Goal: Information Seeking & Learning: Find contact information

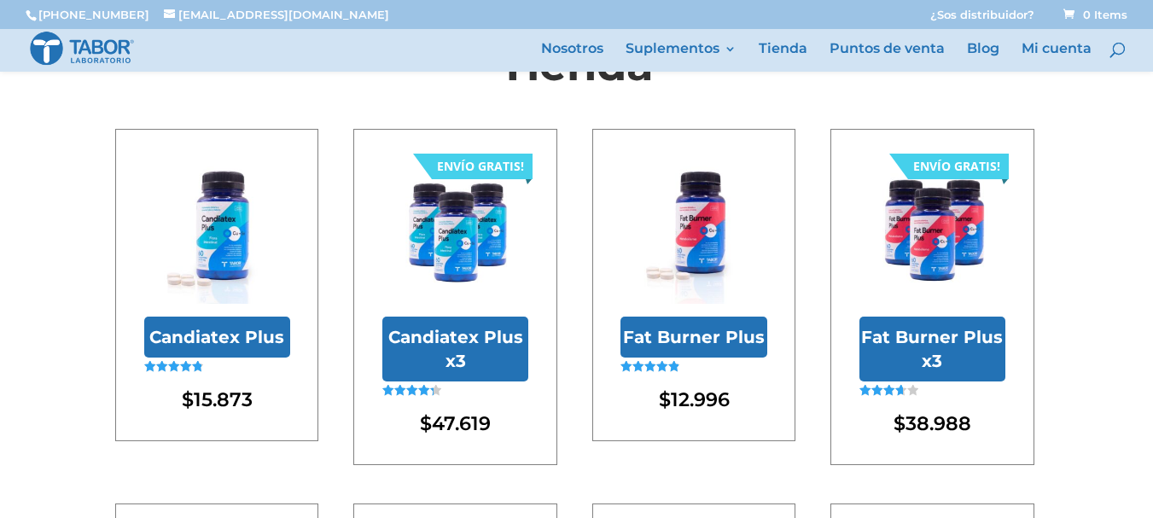
scroll to position [85, 0]
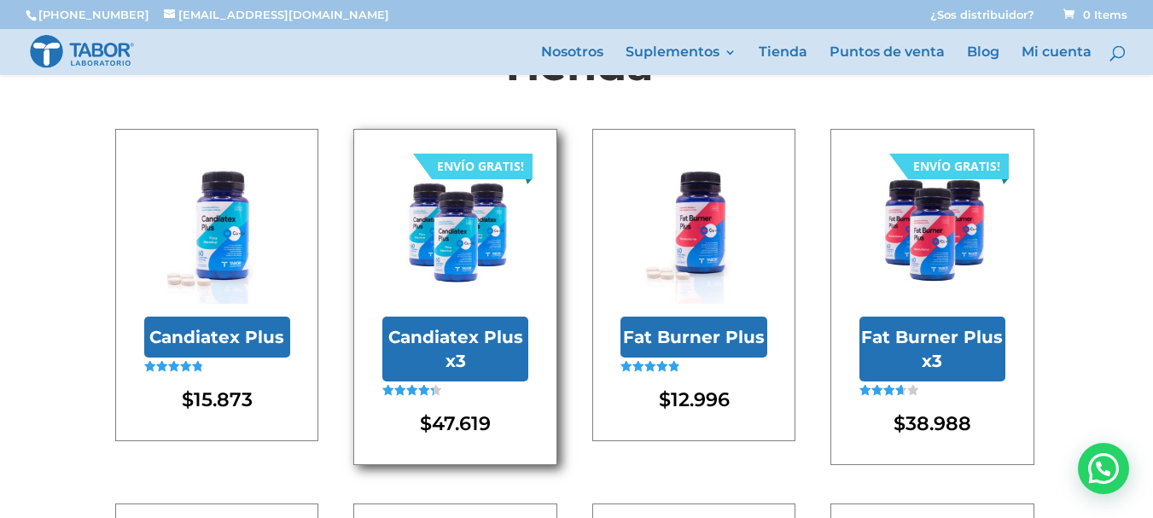
click at [455, 224] on img at bounding box center [455, 231] width 146 height 146
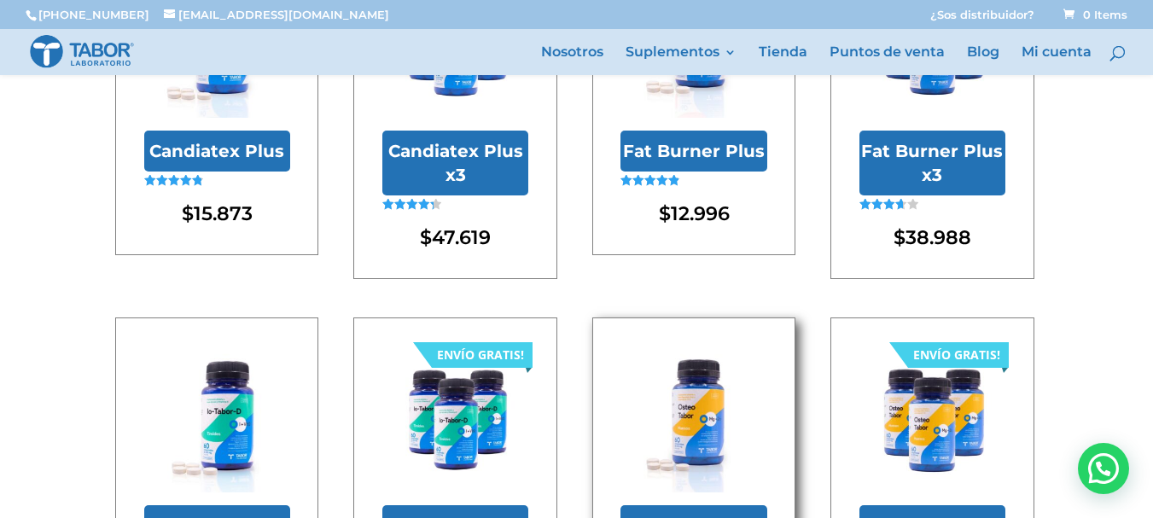
scroll to position [512, 0]
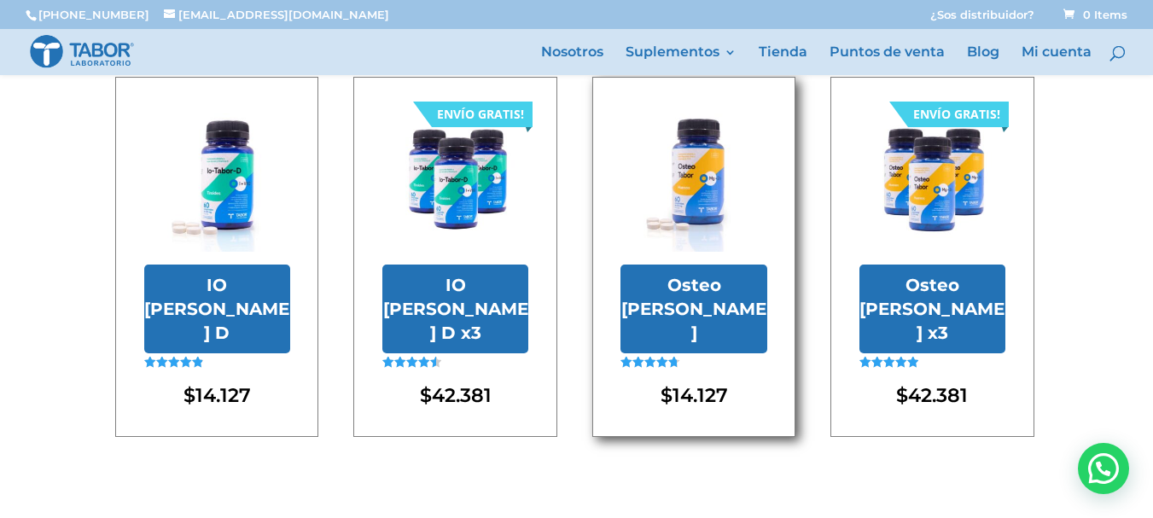
click at [707, 291] on h2 "Osteo [PERSON_NAME]" at bounding box center [693, 309] width 146 height 89
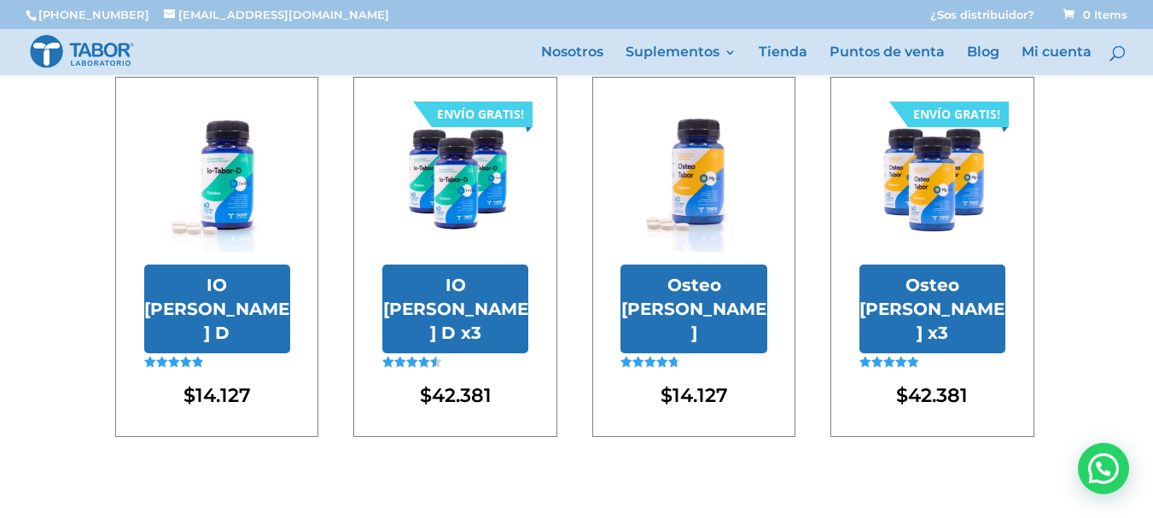
click at [701, 469] on div "Tienda Candiatex Plus Valorado en 4.85 de 5 $ 15.873 ENVÍO GRATIS! Candiatex Pl…" at bounding box center [576, 59] width 1153 height 996
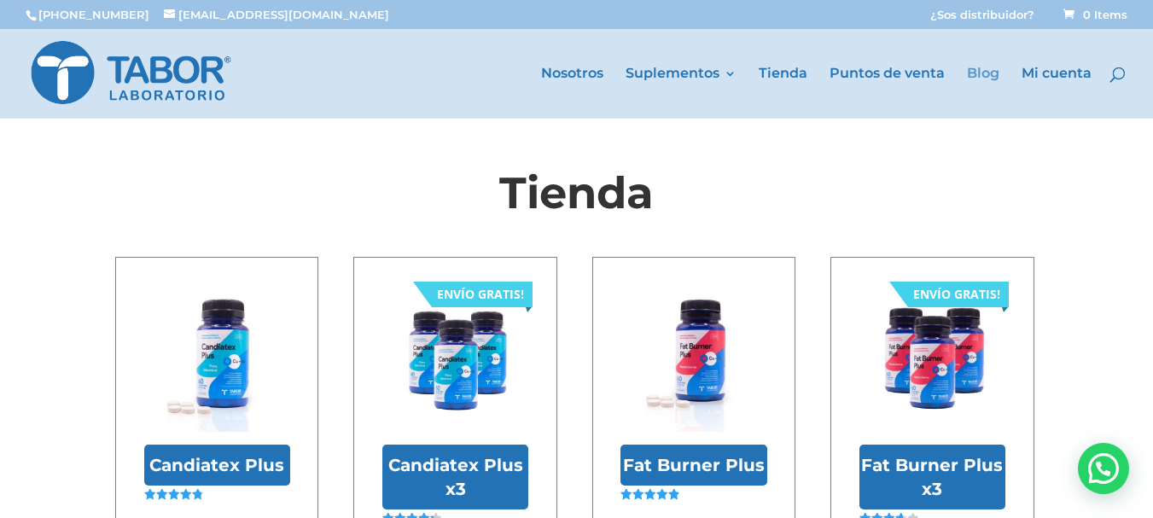
click at [985, 73] on link "Blog" at bounding box center [983, 92] width 32 height 50
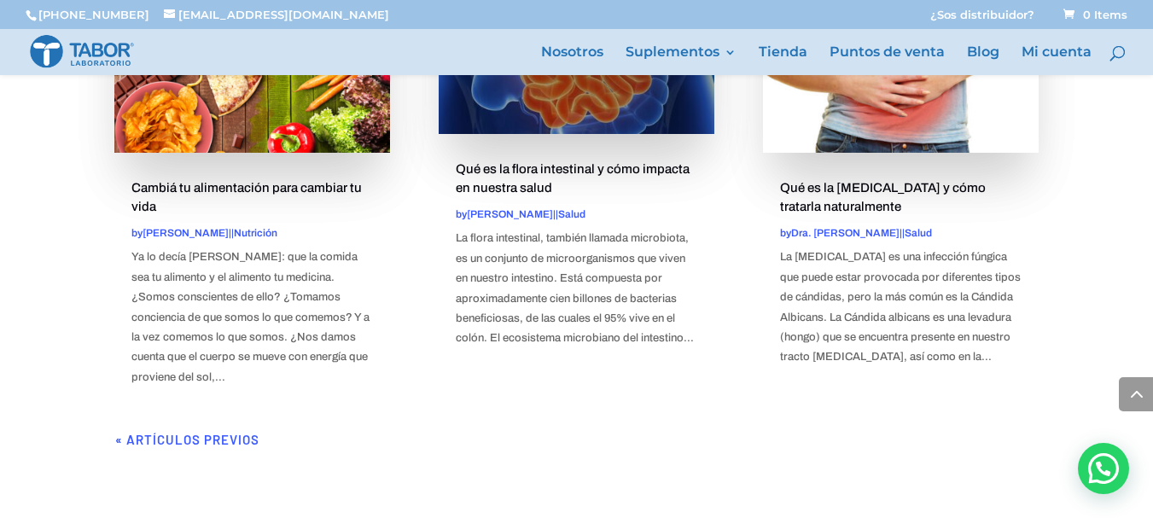
scroll to position [841, 0]
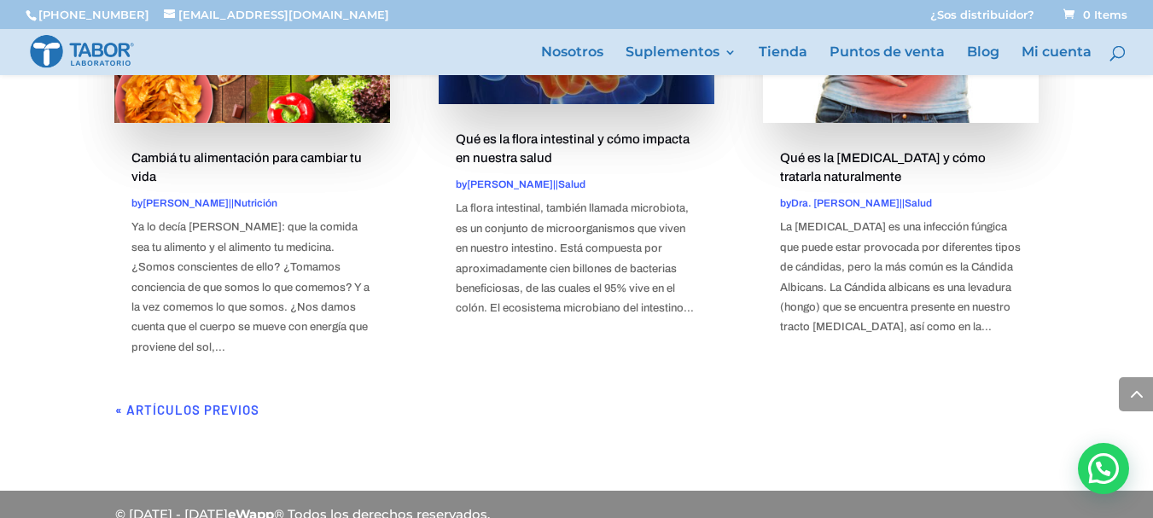
click at [184, 402] on link "« Artículos previos" at bounding box center [187, 409] width 144 height 15
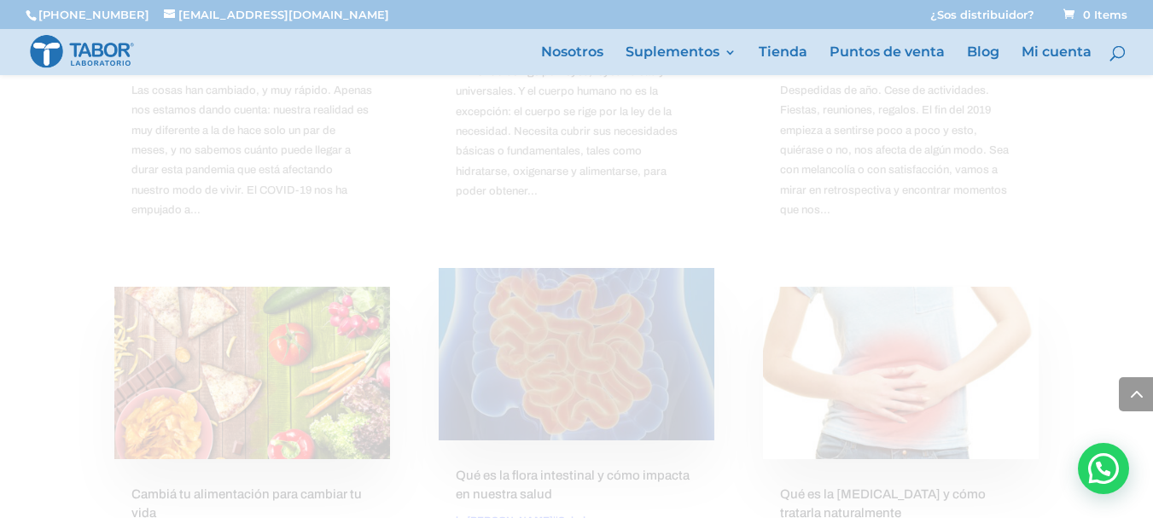
scroll to position [415, 0]
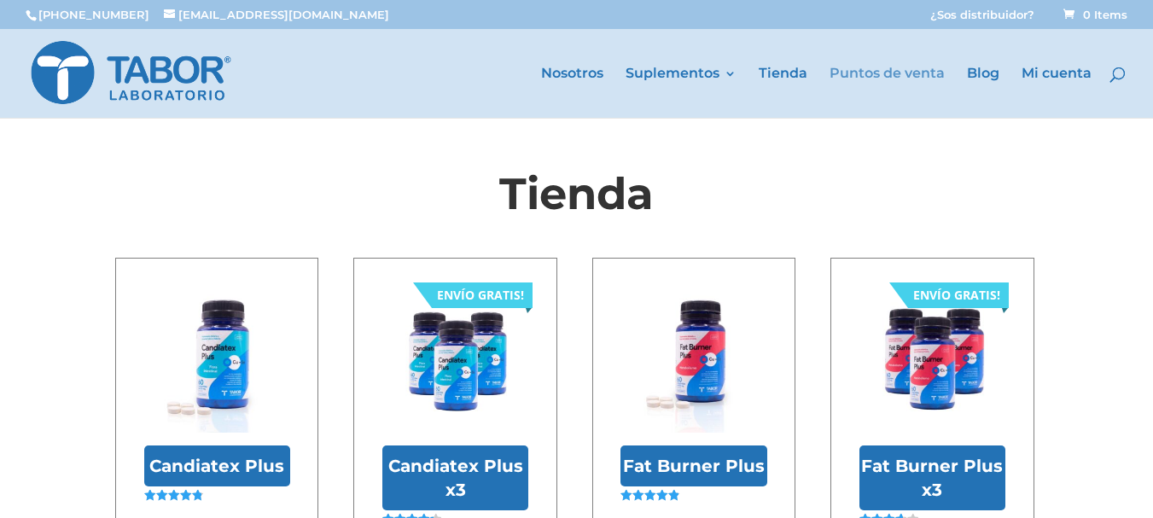
click at [885, 70] on link "Puntos de venta" at bounding box center [887, 92] width 115 height 50
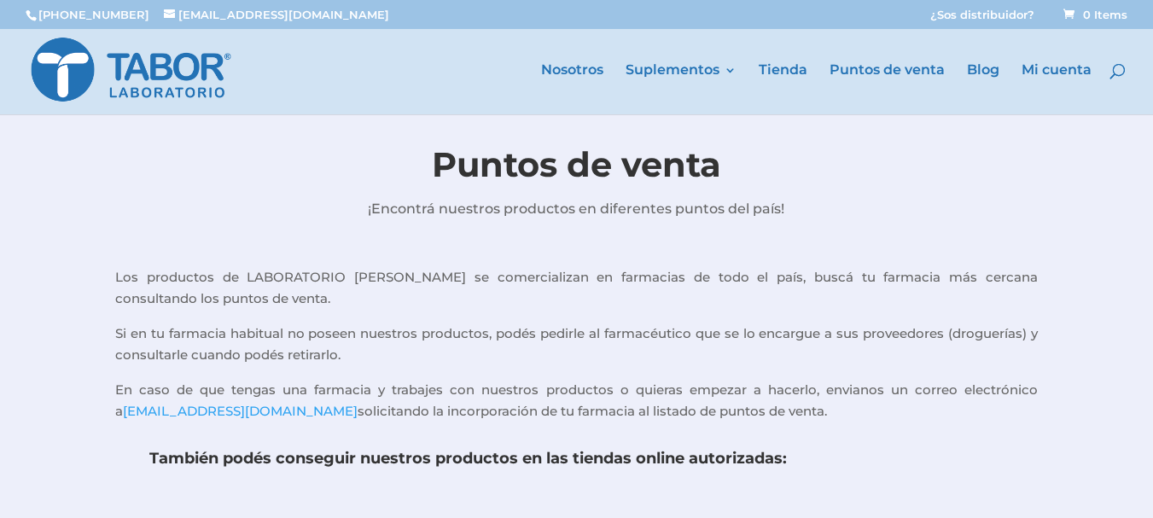
scroll to position [525, 0]
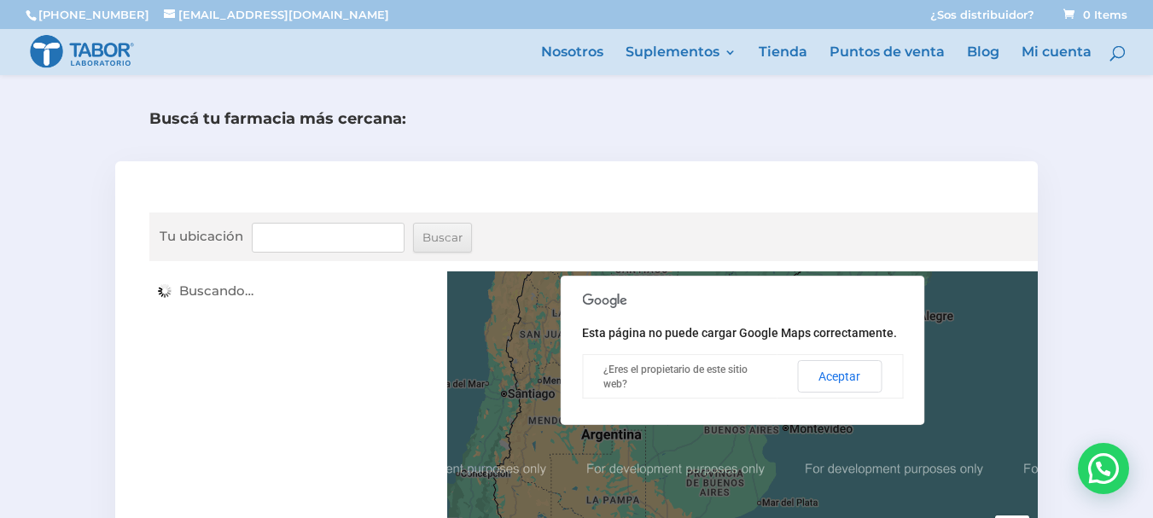
click at [300, 233] on input "Tu ubicación" at bounding box center [328, 238] width 153 height 30
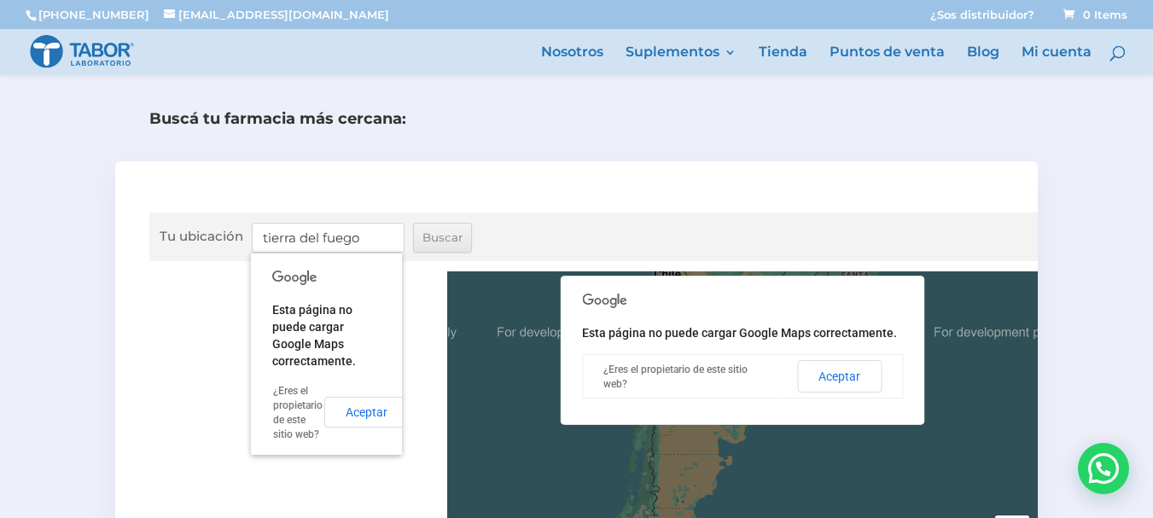
drag, startPoint x: 363, startPoint y: 242, endPoint x: 277, endPoint y: 246, distance: 86.3
click at [235, 241] on div "Tu ubicación tierra del fuego" at bounding box center [282, 238] width 245 height 30
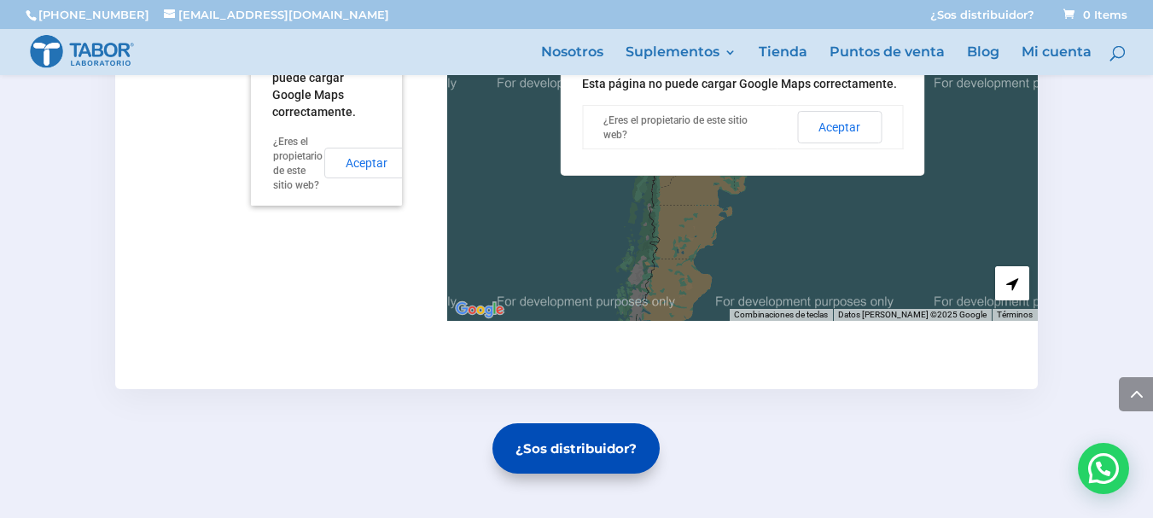
scroll to position [781, 0]
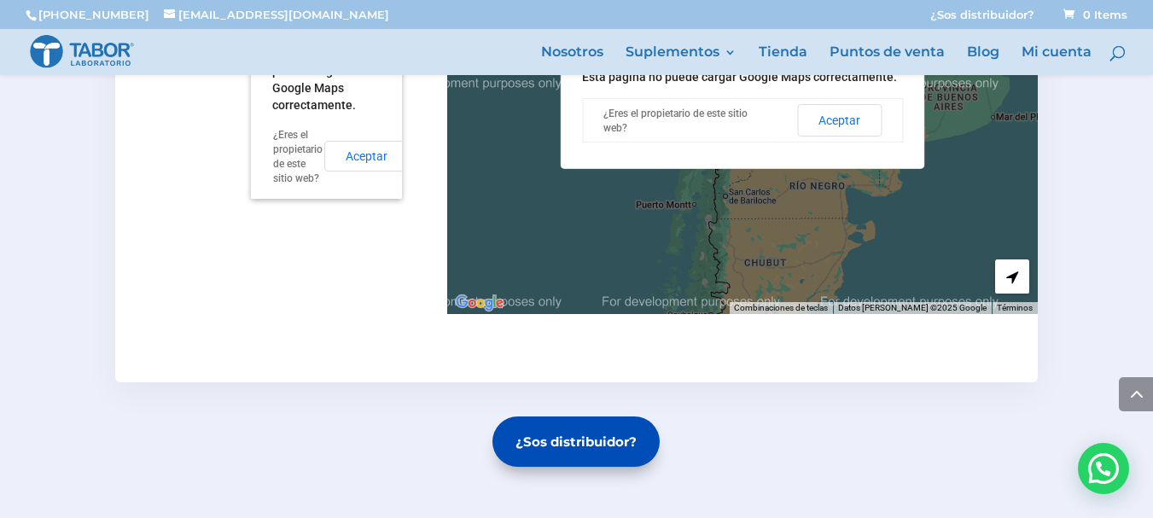
click at [747, 210] on div at bounding box center [742, 164] width 591 height 299
click at [850, 117] on button "Aceptar" at bounding box center [839, 120] width 84 height 32
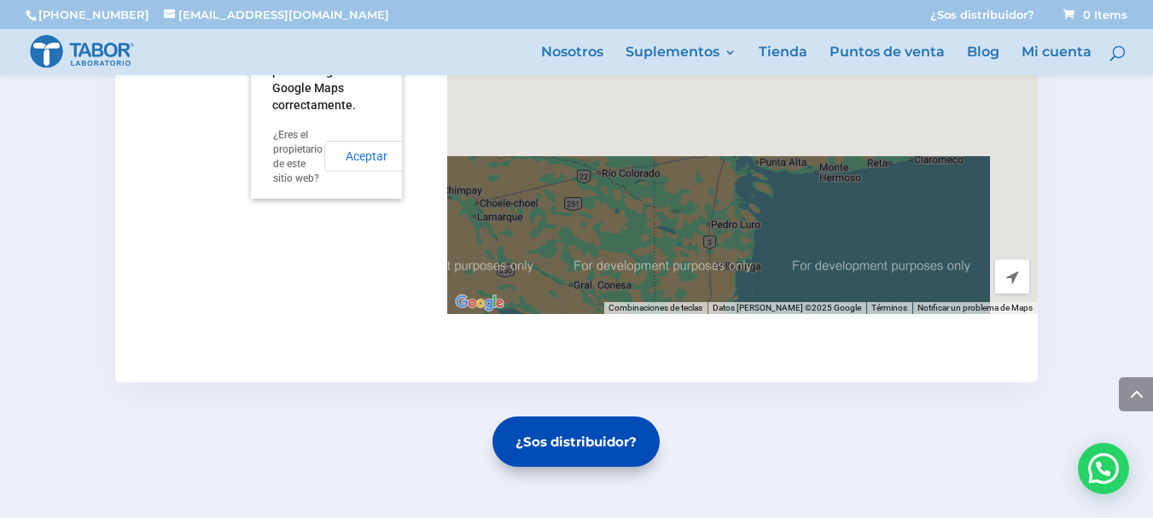
drag, startPoint x: 874, startPoint y: 140, endPoint x: 758, endPoint y: 254, distance: 162.9
click at [741, 306] on div " Combinaciones de teclas Datos del mapa Datos del mapa ©2025 Google Datos del …" at bounding box center [742, 164] width 591 height 299
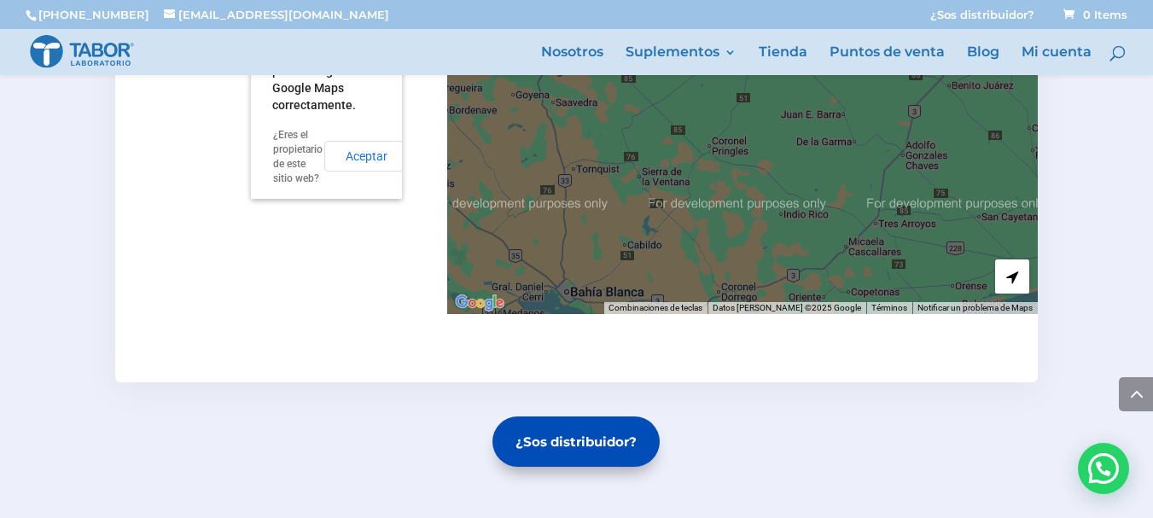
drag, startPoint x: 824, startPoint y: 130, endPoint x: 755, endPoint y: 259, distance: 146.6
click at [699, 325] on div "Tu ubicación caballito Buscar ← Mover a la izquierda → Mover a la derecha ↑ Mov…" at bounding box center [576, 143] width 923 height 477
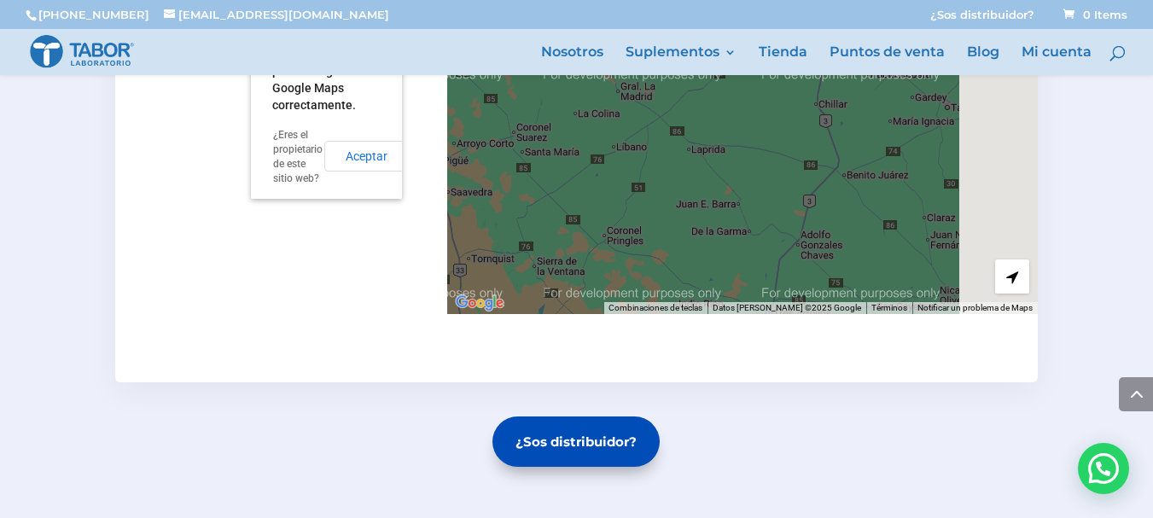
drag, startPoint x: 882, startPoint y: 191, endPoint x: 769, endPoint y: 271, distance: 138.5
click at [772, 287] on div at bounding box center [742, 164] width 591 height 299
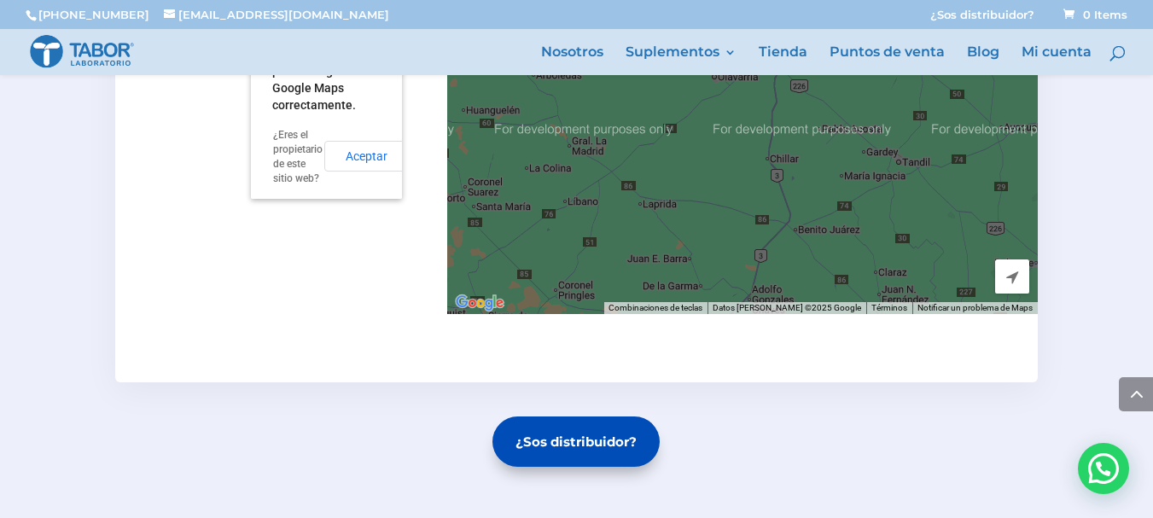
drag, startPoint x: 834, startPoint y: 171, endPoint x: 737, endPoint y: 269, distance: 137.6
click at [737, 269] on div at bounding box center [742, 164] width 591 height 299
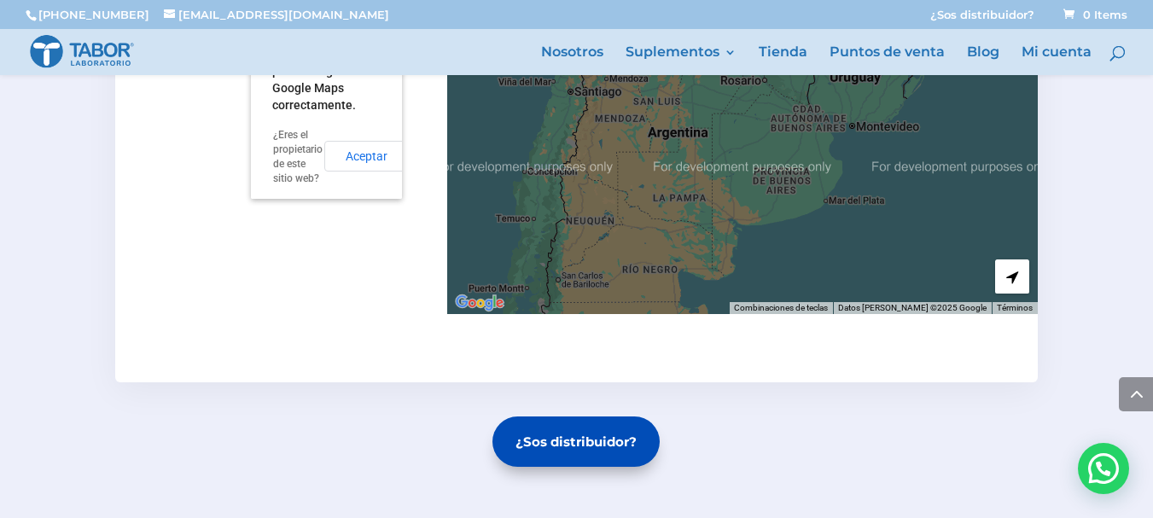
scroll to position [525, 0]
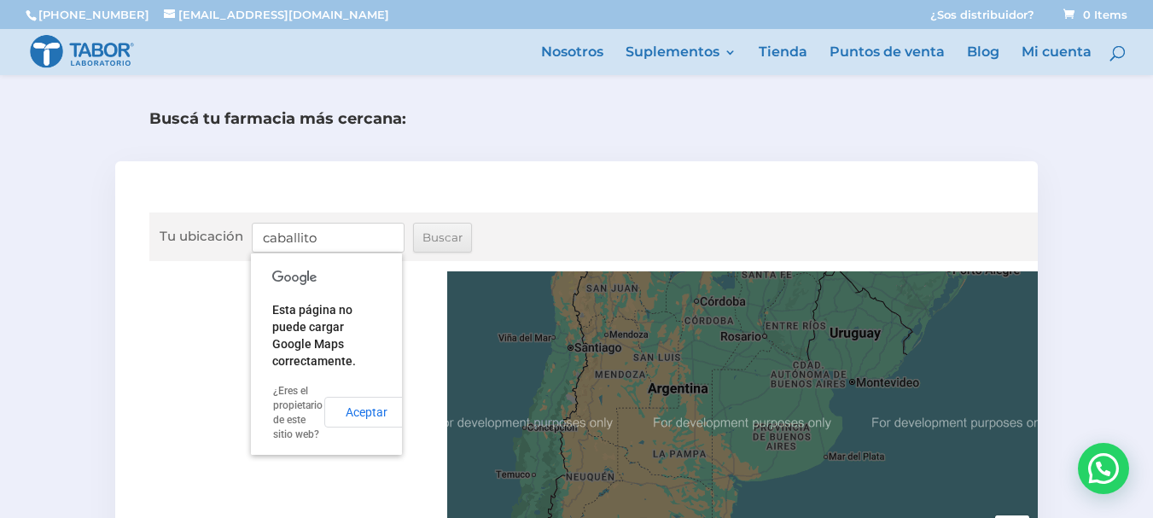
click at [335, 232] on input "caballito" at bounding box center [328, 238] width 153 height 30
click at [333, 235] on input "caballito" at bounding box center [328, 238] width 153 height 30
type input "todas"
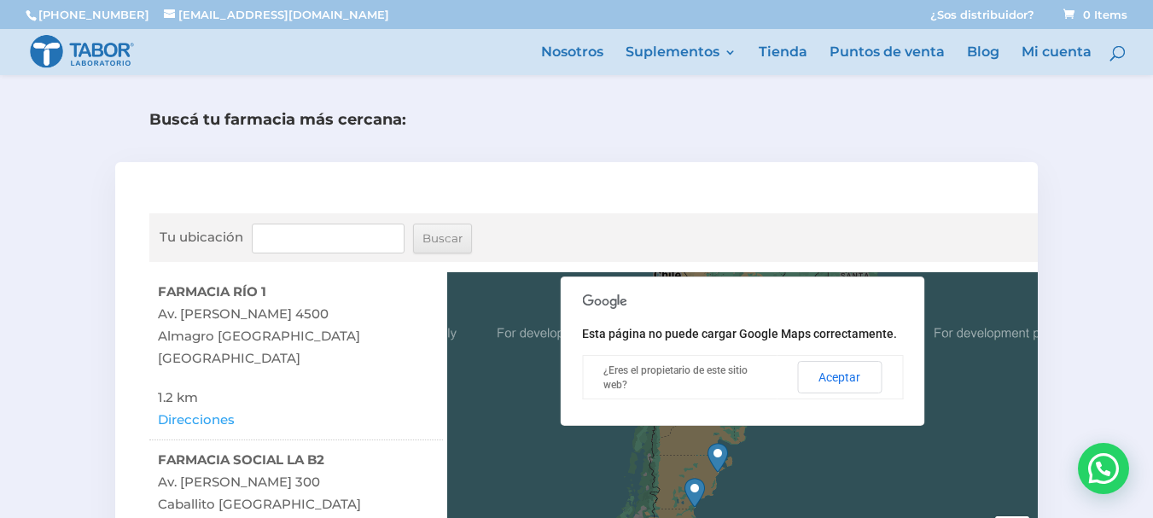
scroll to position [802, 0]
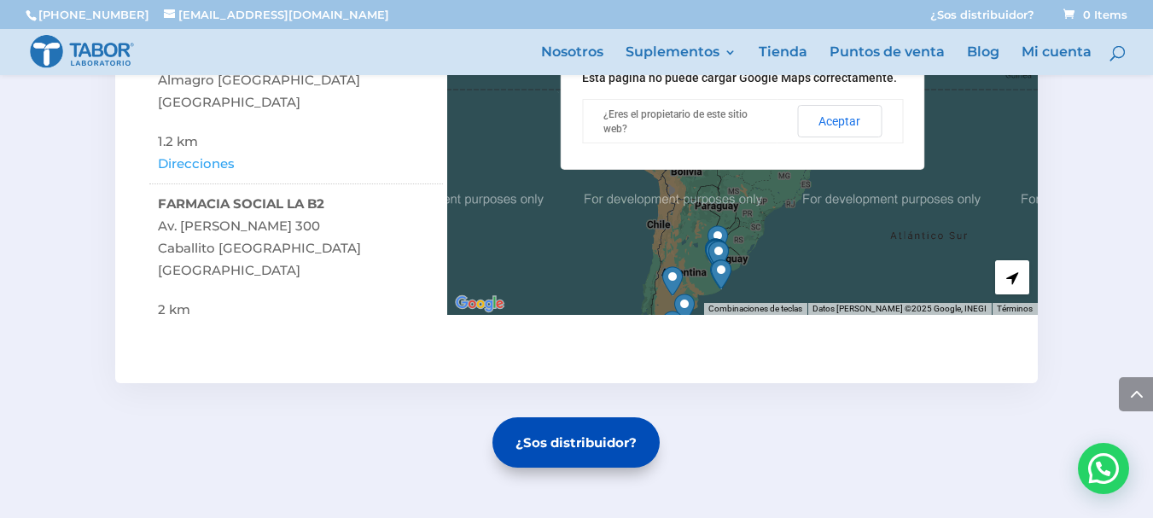
drag, startPoint x: 649, startPoint y: 227, endPoint x: 608, endPoint y: 302, distance: 85.5
click at [608, 302] on div at bounding box center [742, 165] width 591 height 299
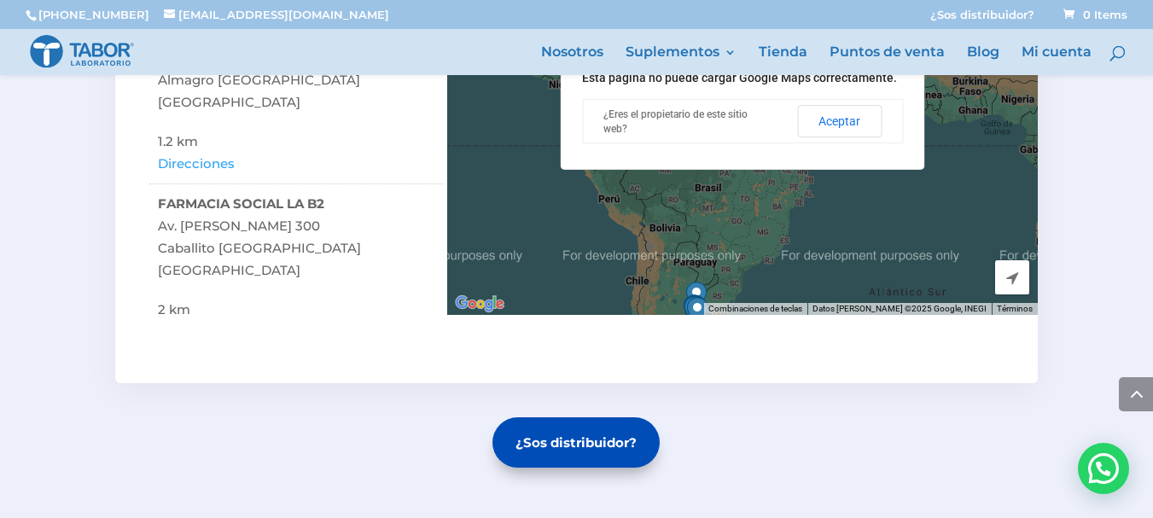
drag, startPoint x: 859, startPoint y: 237, endPoint x: 836, endPoint y: 294, distance: 60.5
click at [836, 294] on div at bounding box center [742, 165] width 591 height 299
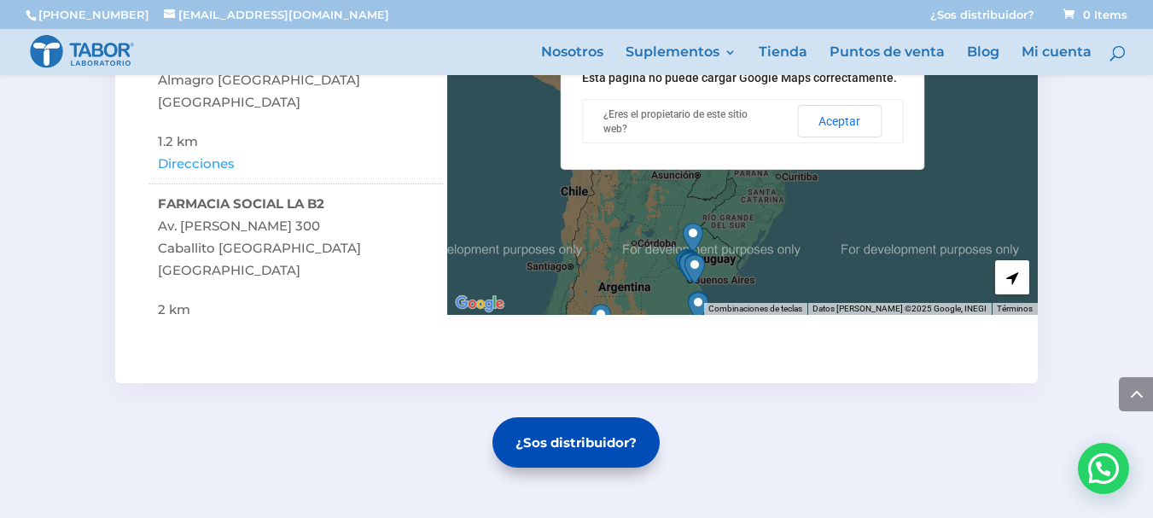
drag, startPoint x: 774, startPoint y: 272, endPoint x: 708, endPoint y: 162, distance: 128.2
click at [708, 162] on div "← Mover a la izquierda → Mover a la derecha ↑ Mover hacia arriba ↓ Mover hacia …" at bounding box center [742, 165] width 591 height 299
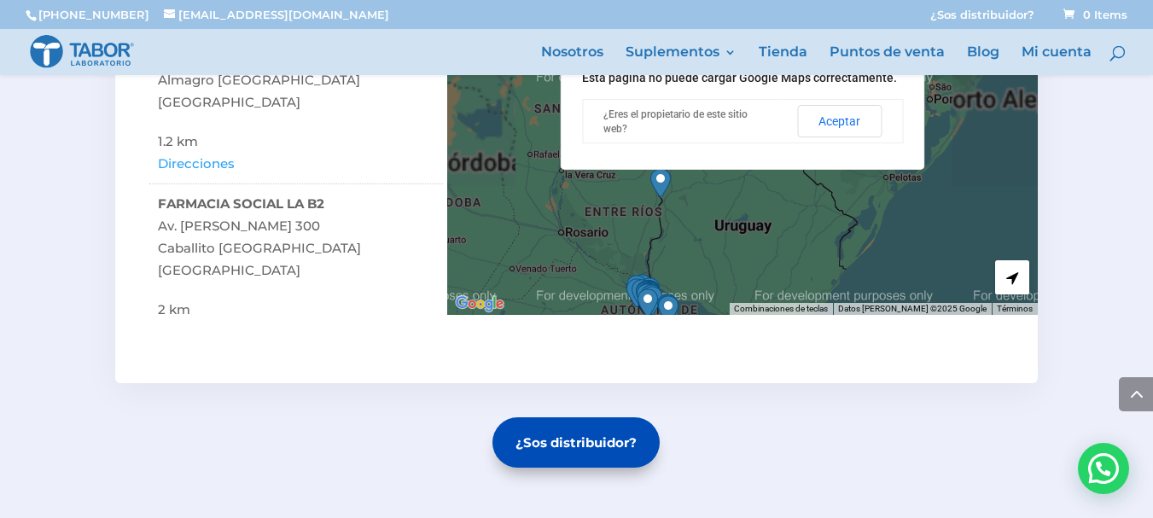
drag, startPoint x: 696, startPoint y: 279, endPoint x: 724, endPoint y: 151, distance: 130.9
click at [724, 151] on div "← Mover a la izquierda → Mover a la derecha ↑ Mover hacia arriba ↓ Mover hacia …" at bounding box center [742, 165] width 591 height 299
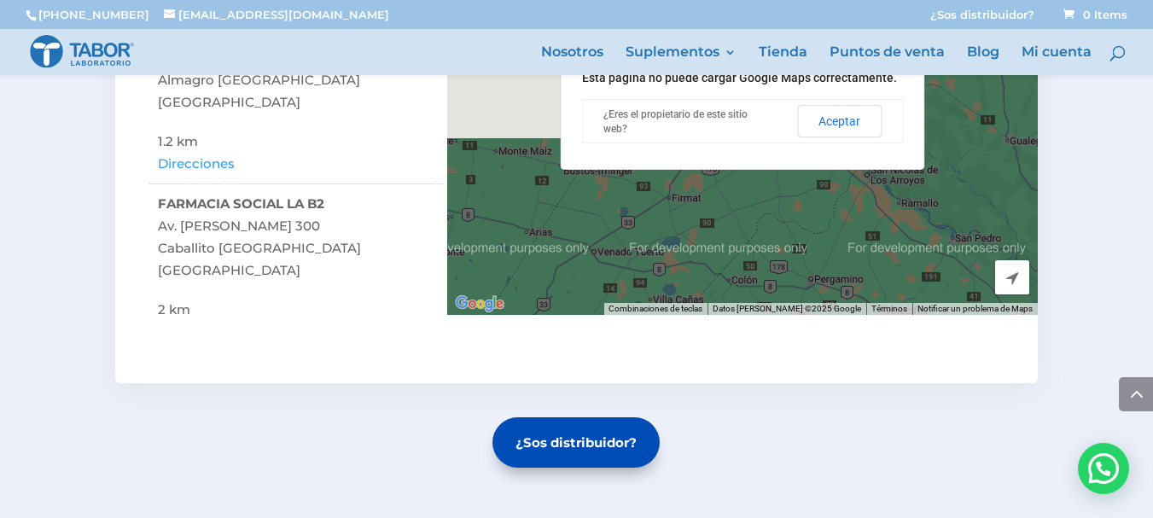
drag, startPoint x: 533, startPoint y: 177, endPoint x: 1086, endPoint y: 350, distance: 580.3
click at [1086, 350] on div "Buscá tu farmacia más cercana: Tu ubicación [GEOGRAPHIC_DATA] ← Mover a la izqu…" at bounding box center [576, 195] width 1153 height 684
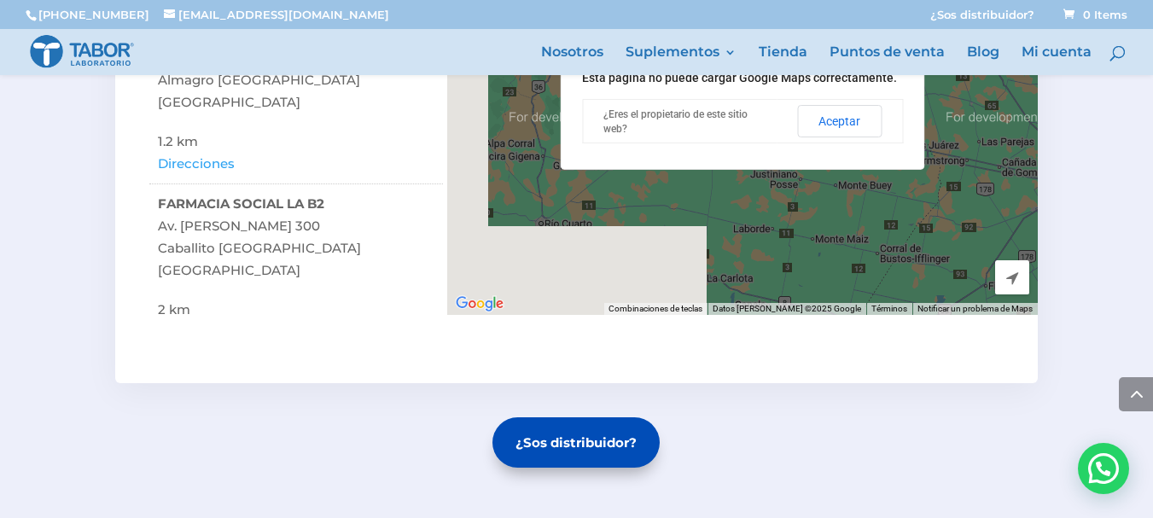
drag, startPoint x: 560, startPoint y: 218, endPoint x: 879, endPoint y: 306, distance: 331.1
click at [879, 306] on div " Combinaciones de teclas Datos [PERSON_NAME] Datos [PERSON_NAME] ©2025 Google …" at bounding box center [742, 165] width 591 height 299
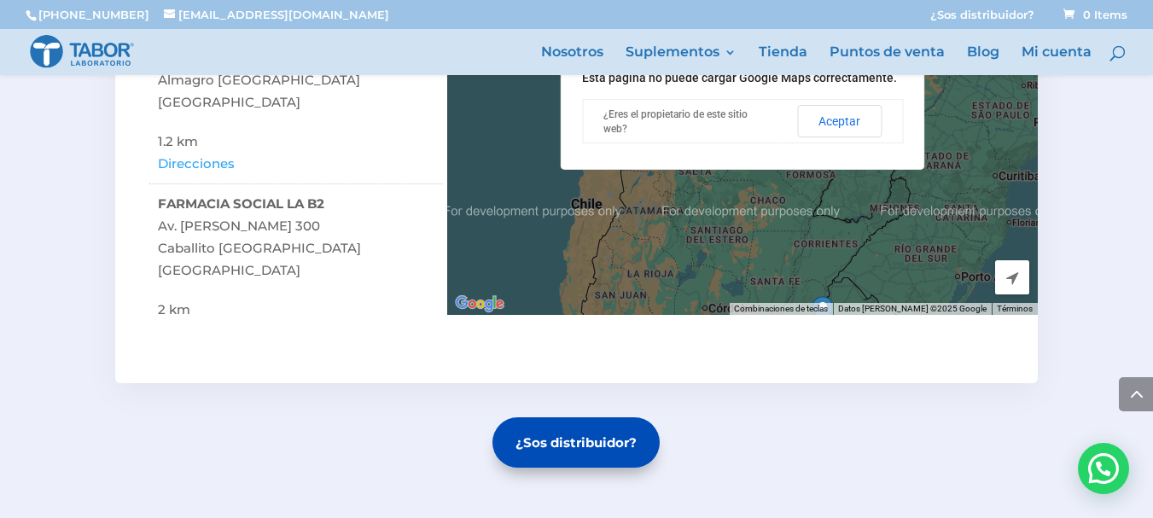
drag, startPoint x: 754, startPoint y: 207, endPoint x: 701, endPoint y: 348, distance: 150.4
click at [701, 348] on div "Tu ubicación [GEOGRAPHIC_DATA] ← Mover a la izquierda → Mover a la derecha ↑ Mo…" at bounding box center [576, 144] width 923 height 477
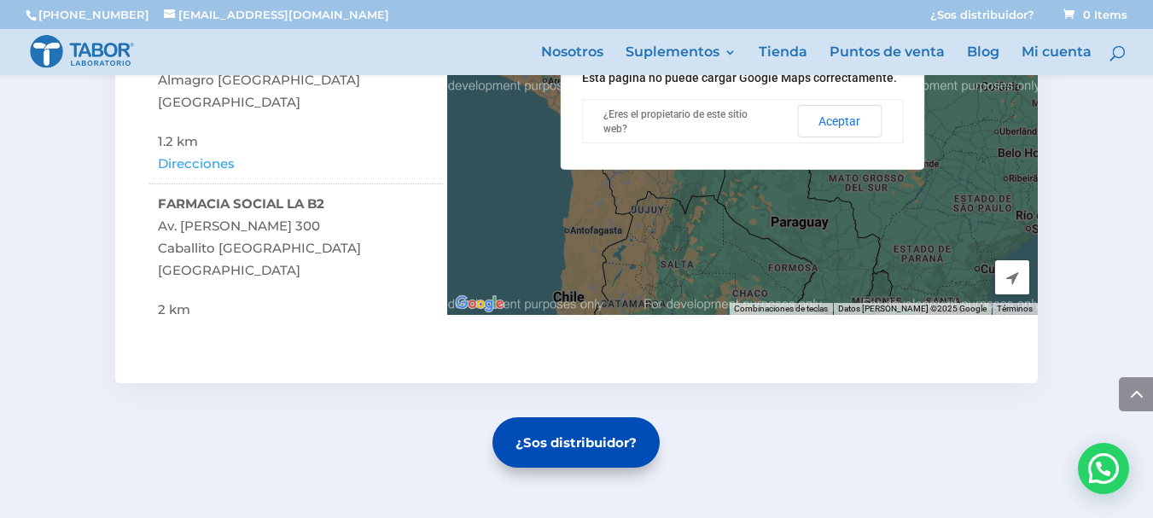
drag, startPoint x: 760, startPoint y: 236, endPoint x: 743, endPoint y: 326, distance: 92.1
click at [743, 326] on div "Tu ubicación [GEOGRAPHIC_DATA] ← Mover a la izquierda → Mover a la derecha ↑ Mo…" at bounding box center [576, 144] width 923 height 477
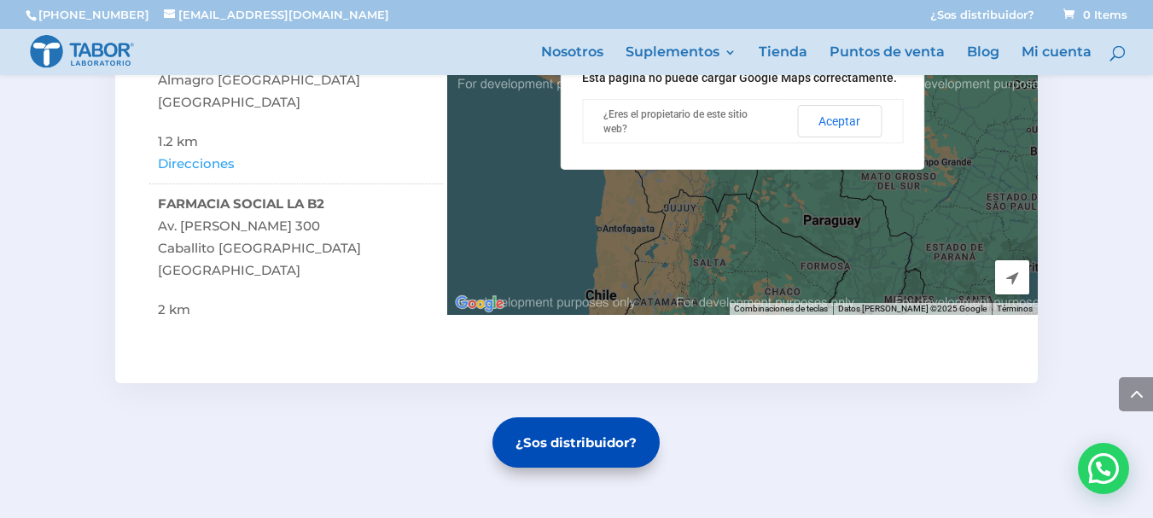
drag, startPoint x: 758, startPoint y: 234, endPoint x: 803, endPoint y: 180, distance: 70.3
click at [801, 192] on div at bounding box center [742, 165] width 591 height 299
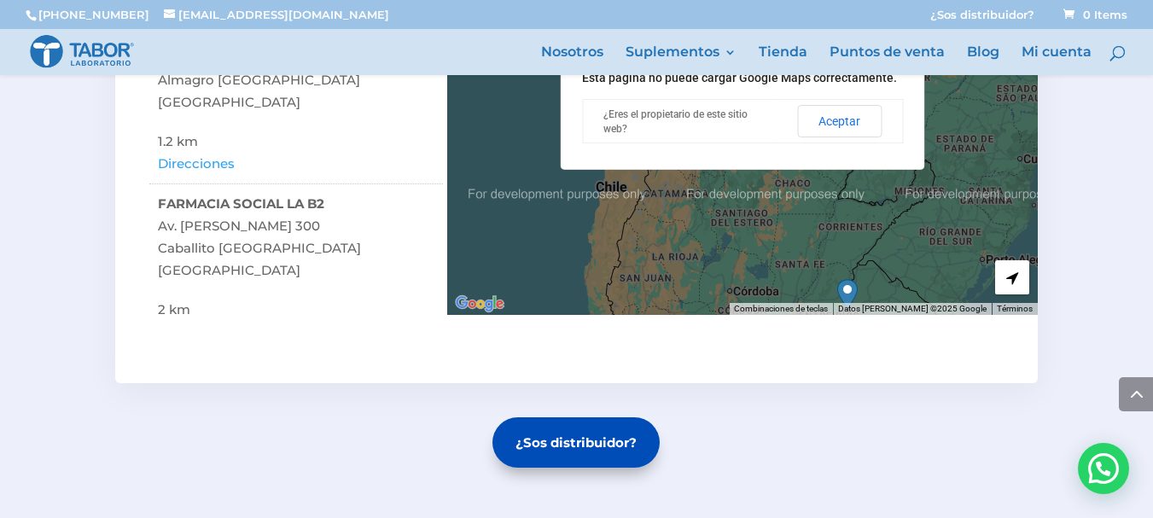
drag, startPoint x: 803, startPoint y: 180, endPoint x: 767, endPoint y: 171, distance: 37.1
click at [771, 171] on div at bounding box center [742, 165] width 591 height 299
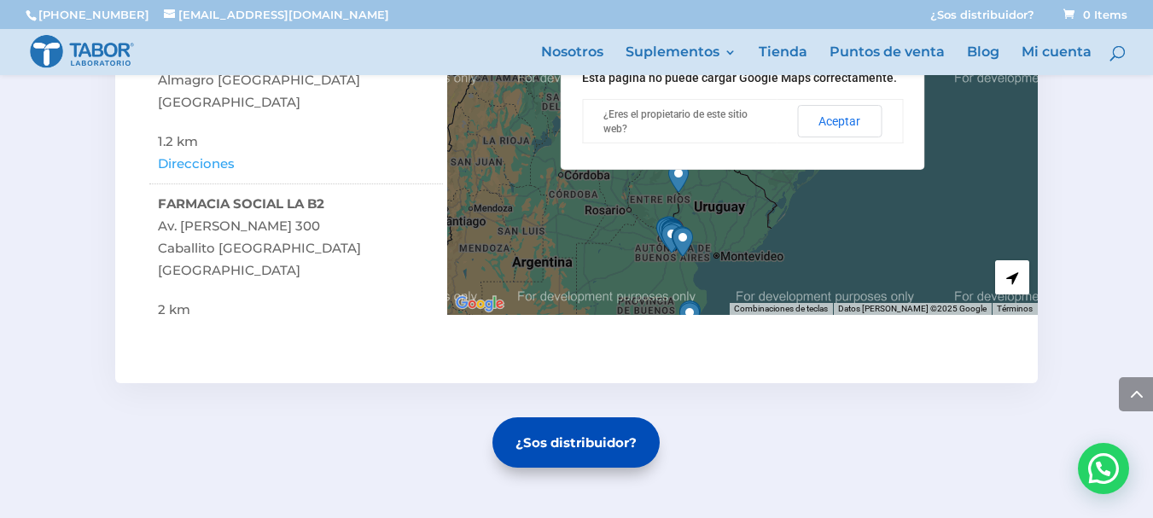
drag, startPoint x: 799, startPoint y: 275, endPoint x: 658, endPoint y: 162, distance: 180.3
click at [655, 159] on div "← Mover a la izquierda → Mover a la derecha ↑ Mover hacia arriba ↓ Mover hacia …" at bounding box center [742, 165] width 591 height 299
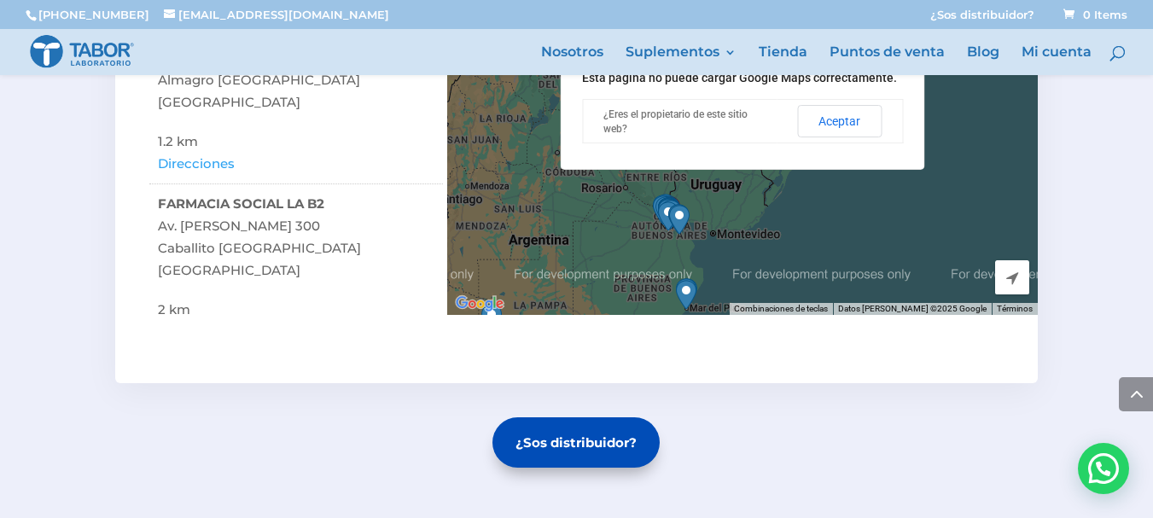
drag, startPoint x: 613, startPoint y: 230, endPoint x: 608, endPoint y: 206, distance: 25.1
click at [608, 206] on div at bounding box center [742, 165] width 591 height 299
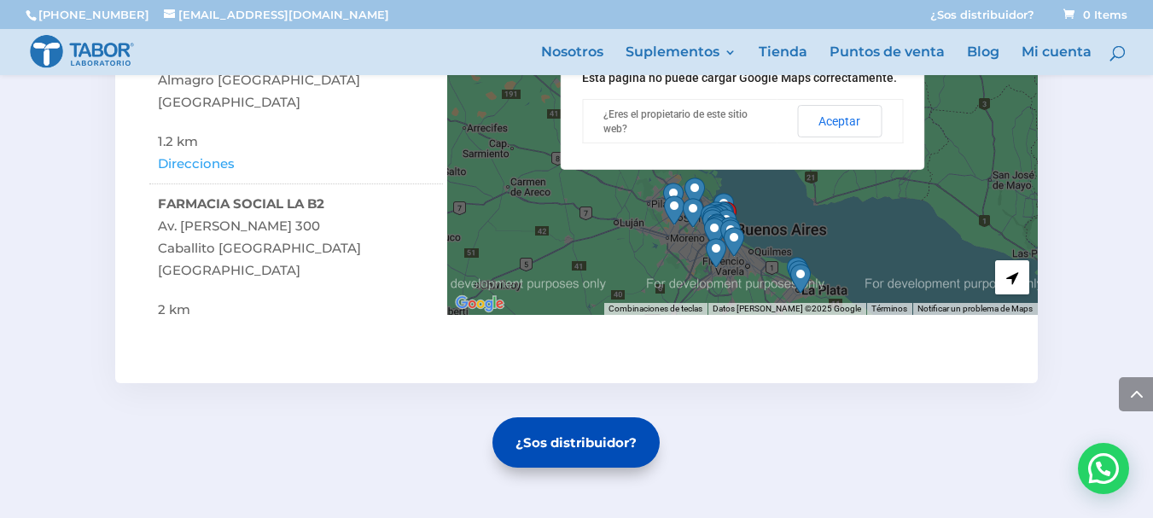
drag, startPoint x: 771, startPoint y: 230, endPoint x: 641, endPoint y: 242, distance: 130.3
click at [641, 242] on div at bounding box center [742, 165] width 591 height 299
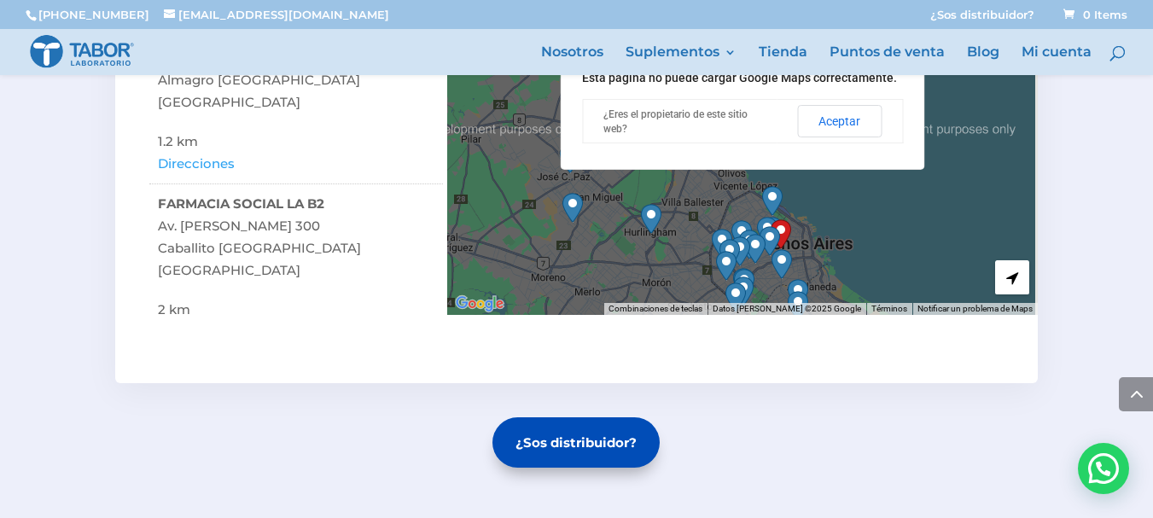
drag, startPoint x: 739, startPoint y: 224, endPoint x: 538, endPoint y: 268, distance: 206.2
click at [538, 268] on div at bounding box center [742, 165] width 591 height 299
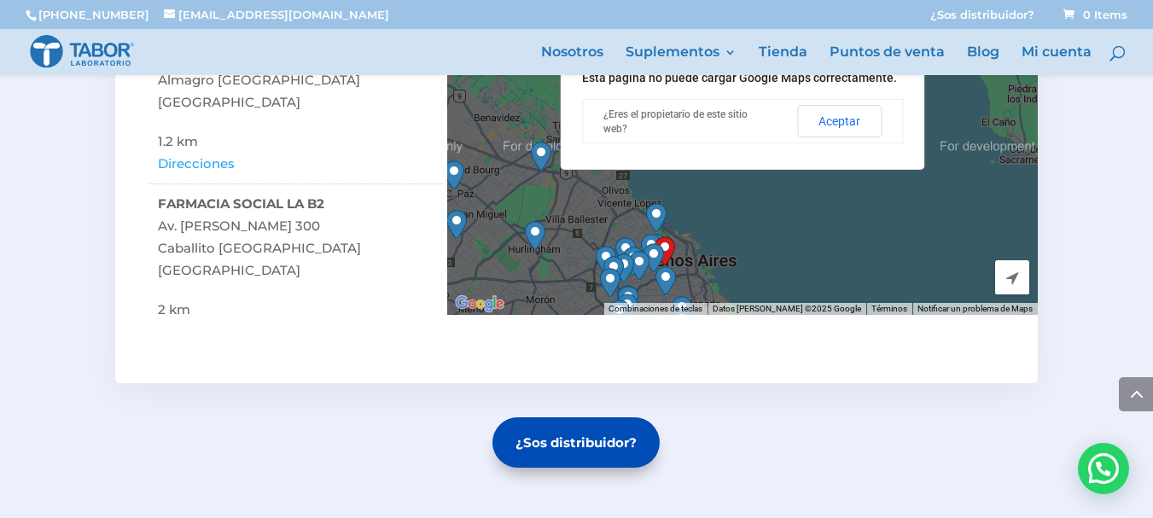
drag, startPoint x: 655, startPoint y: 202, endPoint x: 538, endPoint y: 221, distance: 118.4
click at [538, 221] on div at bounding box center [742, 165] width 591 height 299
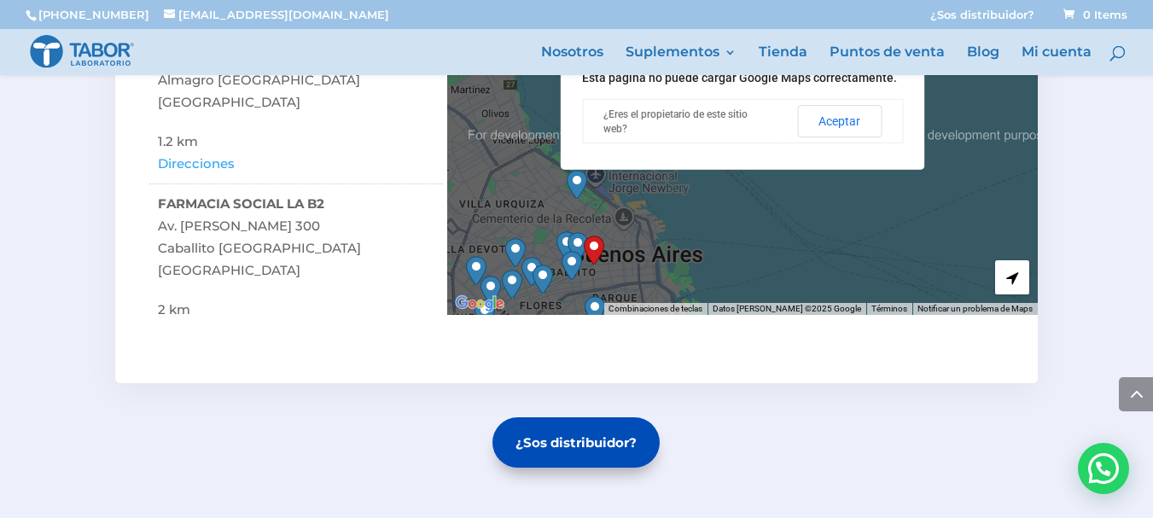
drag, startPoint x: 711, startPoint y: 265, endPoint x: 627, endPoint y: 230, distance: 90.7
click at [627, 230] on div at bounding box center [742, 165] width 591 height 299
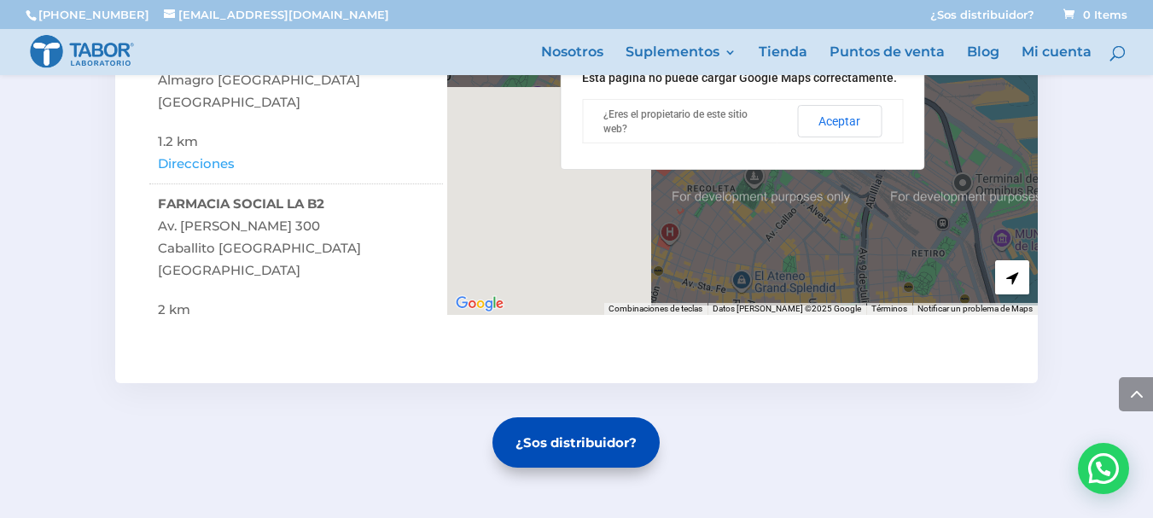
drag, startPoint x: 579, startPoint y: 247, endPoint x: 807, endPoint y: 219, distance: 230.3
click at [807, 219] on div at bounding box center [742, 165] width 591 height 299
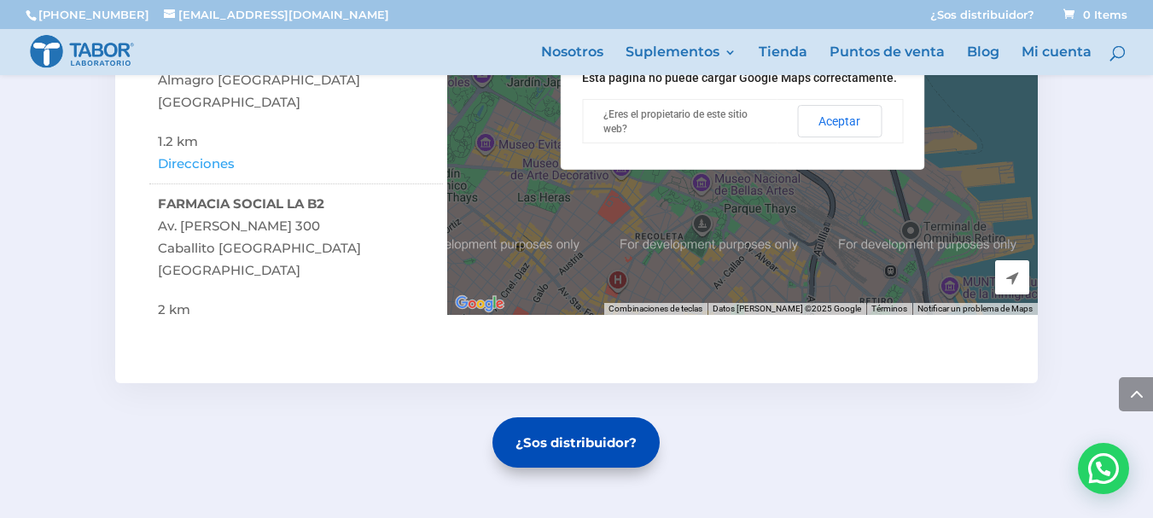
drag, startPoint x: 738, startPoint y: 236, endPoint x: 676, endPoint y: 288, distance: 80.6
click at [676, 288] on div at bounding box center [742, 165] width 591 height 299
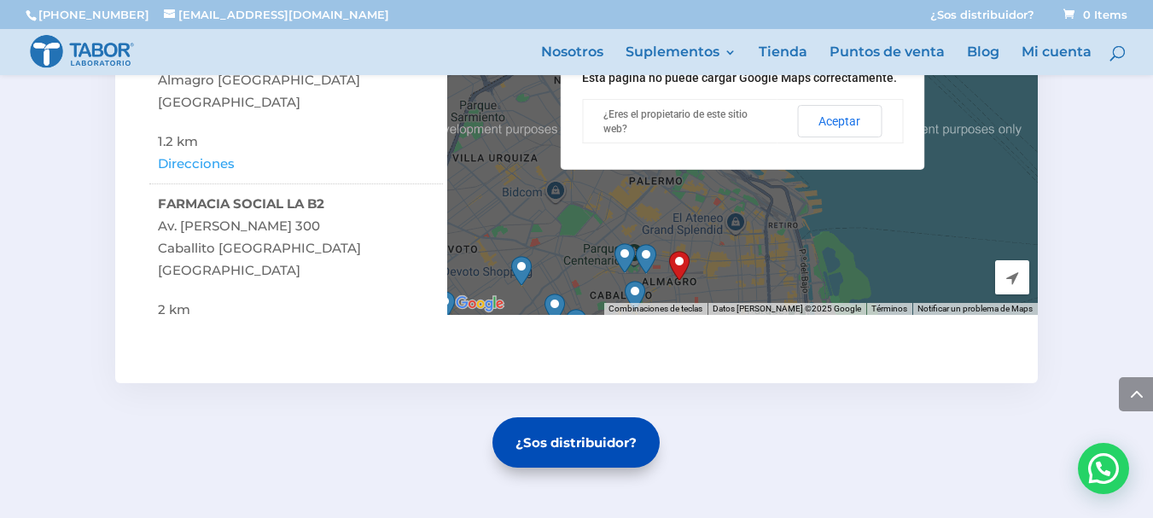
drag, startPoint x: 633, startPoint y: 243, endPoint x: 713, endPoint y: 196, distance: 92.2
click at [713, 196] on div at bounding box center [742, 165] width 591 height 299
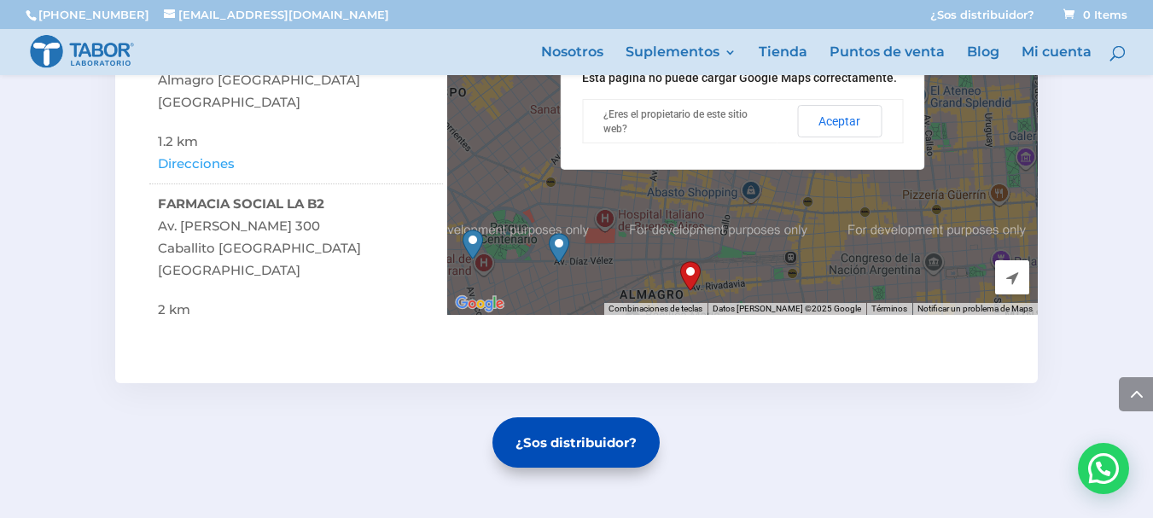
drag, startPoint x: 680, startPoint y: 274, endPoint x: 711, endPoint y: 196, distance: 83.5
click at [711, 196] on div at bounding box center [742, 165] width 591 height 299
drag, startPoint x: 686, startPoint y: 261, endPoint x: 709, endPoint y: 213, distance: 53.1
click at [709, 213] on div "Para desplazarte, pulsa las teclas [PERSON_NAME]." at bounding box center [742, 165] width 591 height 299
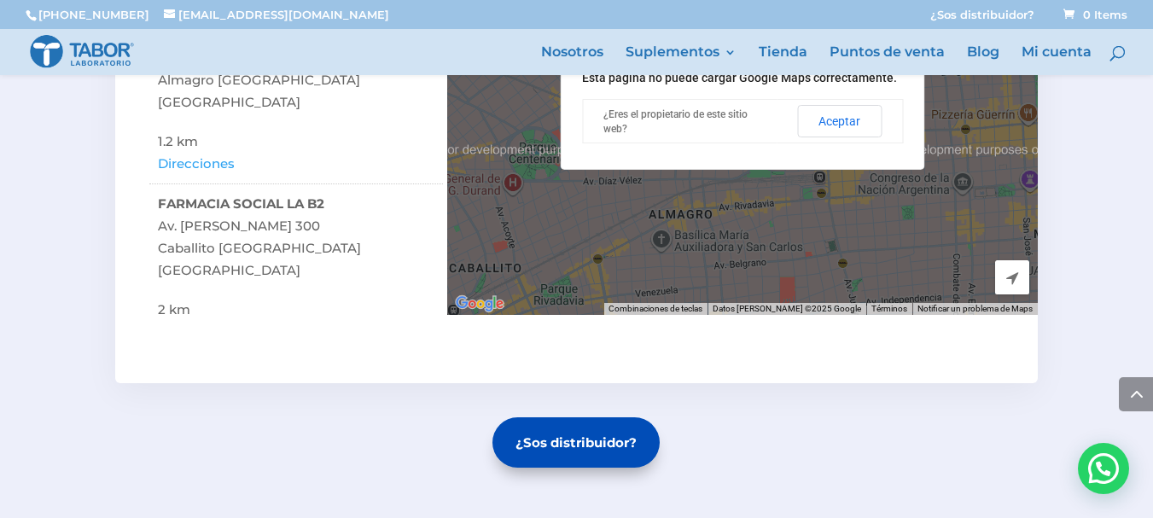
click at [907, 245] on div "Para desplazarte, pulsa las teclas [PERSON_NAME]." at bounding box center [742, 165] width 591 height 299
click at [1018, 285] on div "" at bounding box center [1012, 278] width 34 height 36
click at [759, 243] on div "Para desplazarte, pulsa las teclas [PERSON_NAME]." at bounding box center [742, 165] width 591 height 299
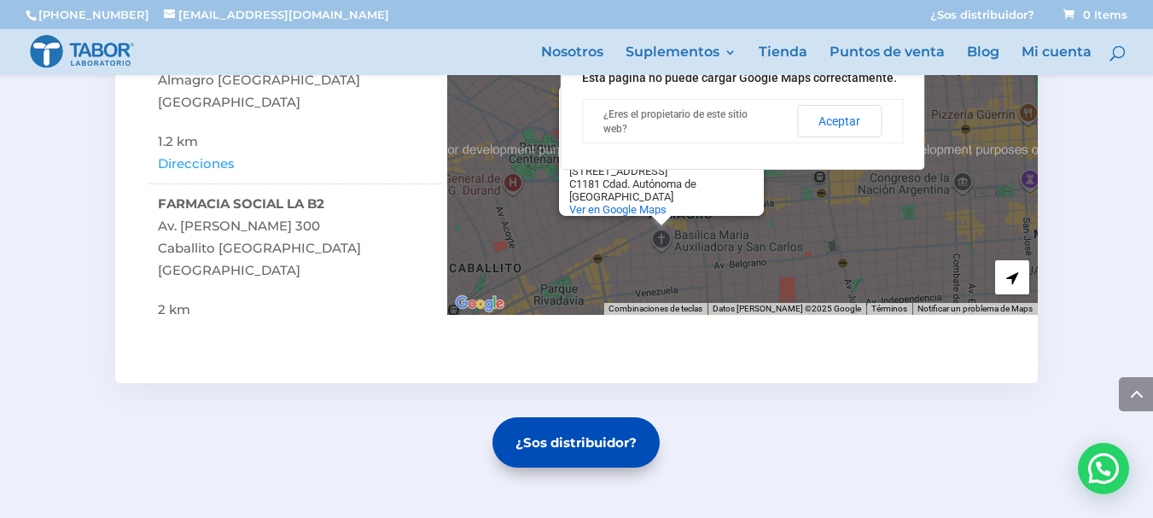
click at [833, 118] on button "Aceptar" at bounding box center [839, 121] width 84 height 32
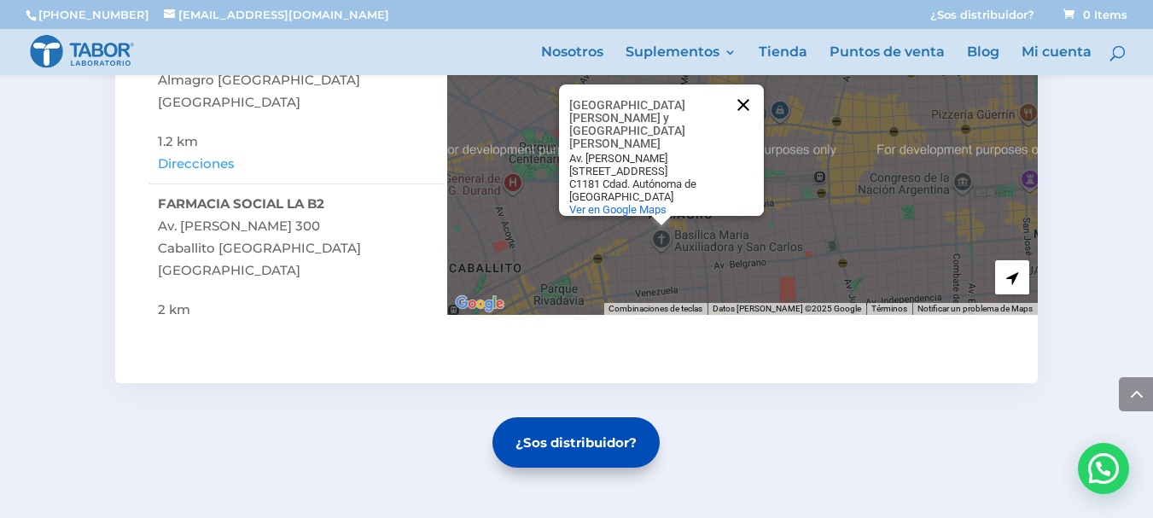
click at [740, 125] on button "Cerrar" at bounding box center [743, 104] width 41 height 41
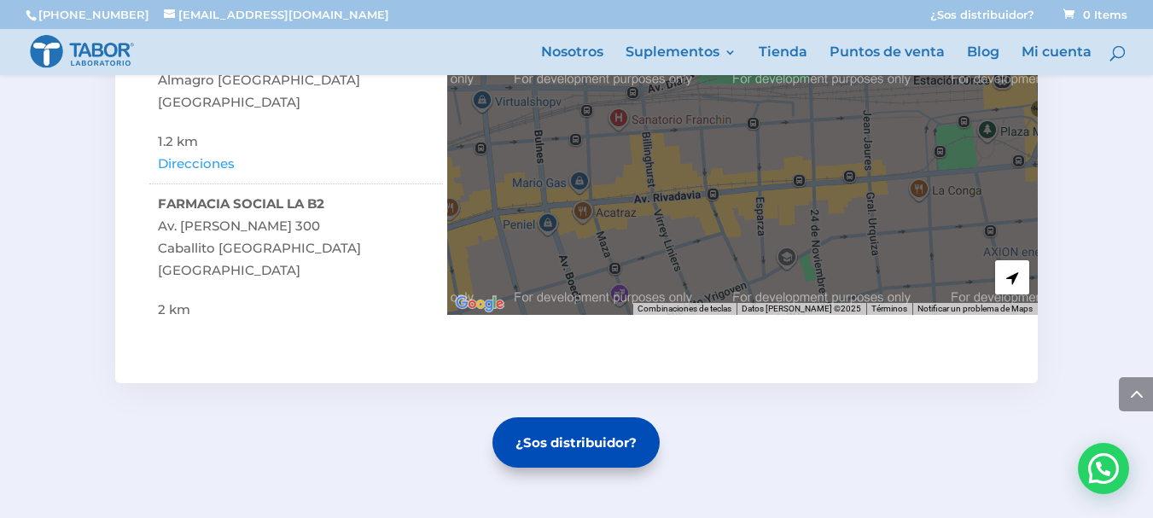
scroll to position [526, 0]
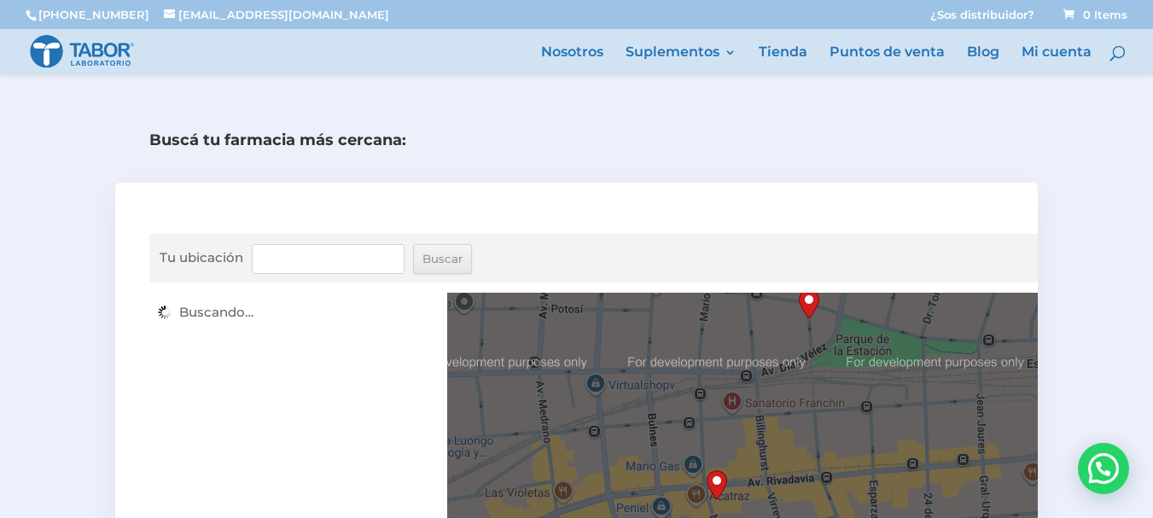
drag, startPoint x: 658, startPoint y: 185, endPoint x: 773, endPoint y: 194, distance: 115.5
click at [773, 194] on div "Tu ubicación [GEOGRAPHIC_DATA] ← Mover a la izquierda → Mover a la derecha ↑ Mo…" at bounding box center [576, 421] width 923 height 477
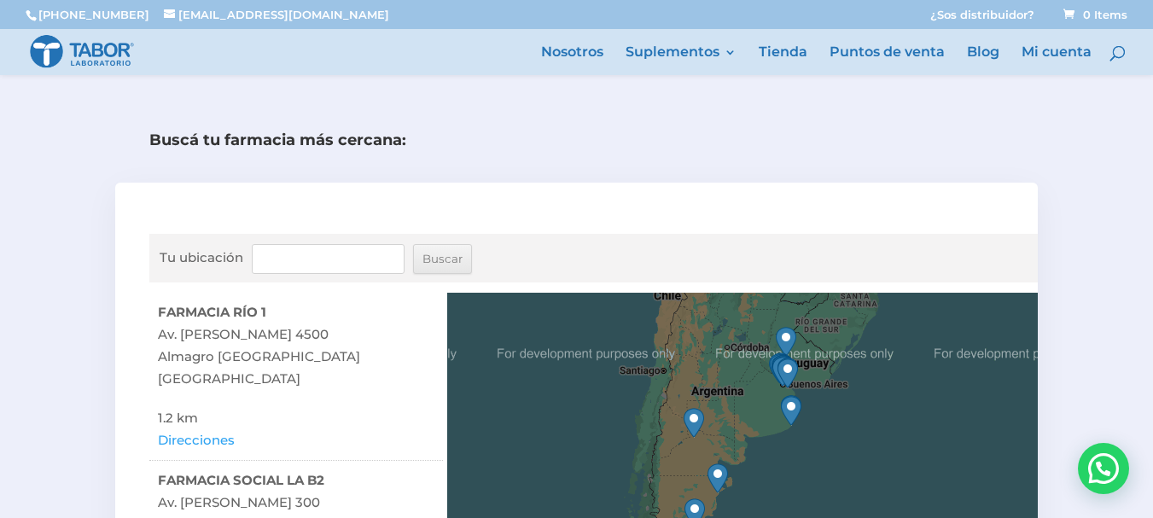
drag, startPoint x: 808, startPoint y: 362, endPoint x: 689, endPoint y: 399, distance: 125.0
click at [690, 400] on div "Para desplazarte, pulsa las teclas [PERSON_NAME]." at bounding box center [742, 442] width 591 height 299
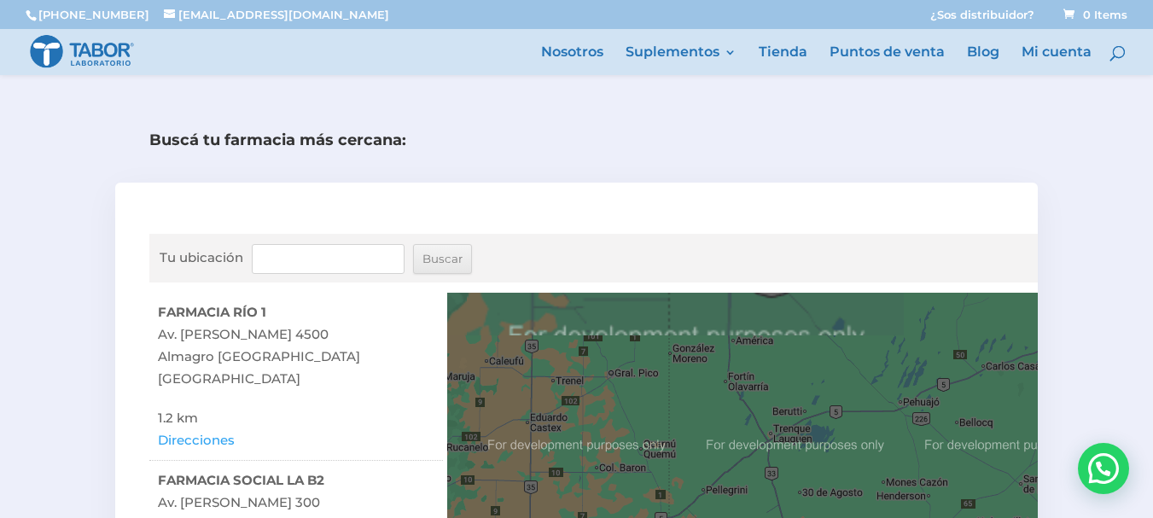
drag, startPoint x: 868, startPoint y: 380, endPoint x: 544, endPoint y: 445, distance: 330.0
click at [544, 445] on div "Para desplazarte, pulsa las teclas [PERSON_NAME]." at bounding box center [742, 442] width 591 height 299
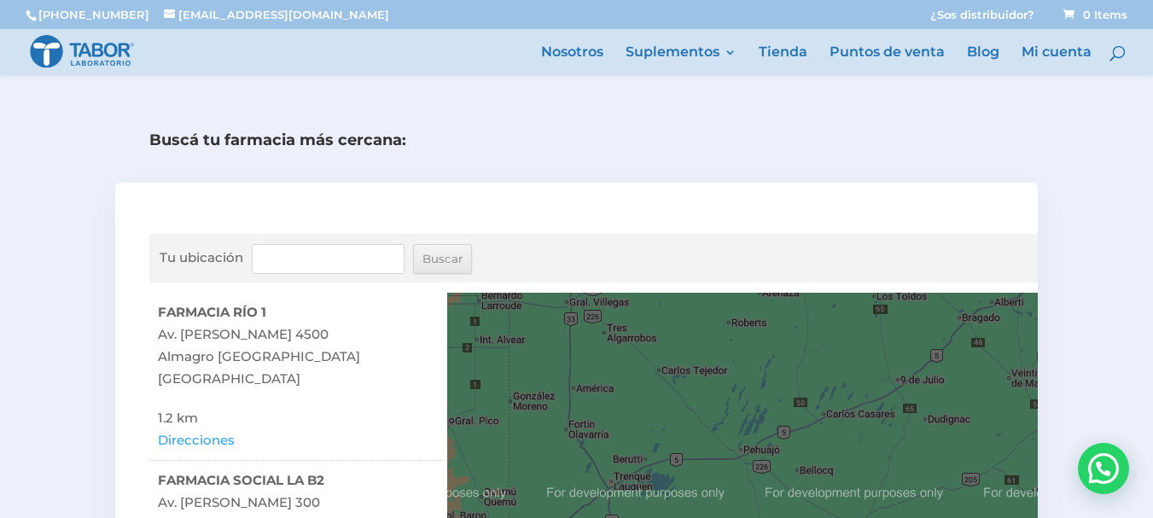
drag, startPoint x: 939, startPoint y: 375, endPoint x: 593, endPoint y: 439, distance: 351.3
click at [593, 439] on div "Para desplazarte, pulsa las teclas [PERSON_NAME]." at bounding box center [742, 442] width 591 height 299
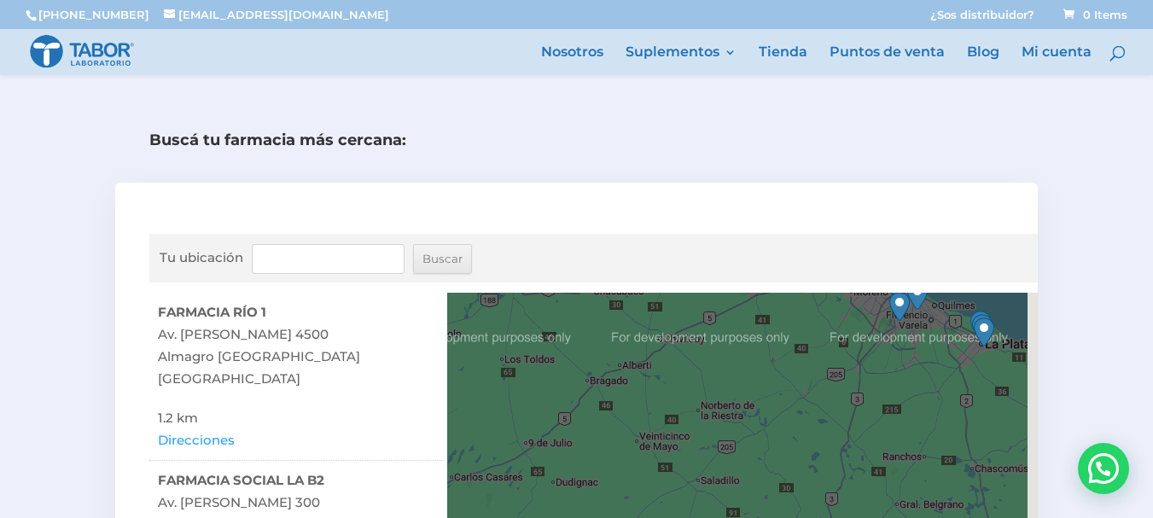
drag, startPoint x: 753, startPoint y: 389, endPoint x: 562, endPoint y: 419, distance: 193.5
click at [562, 419] on div "Para desplazarte, pulsa las teclas [PERSON_NAME]." at bounding box center [742, 442] width 591 height 299
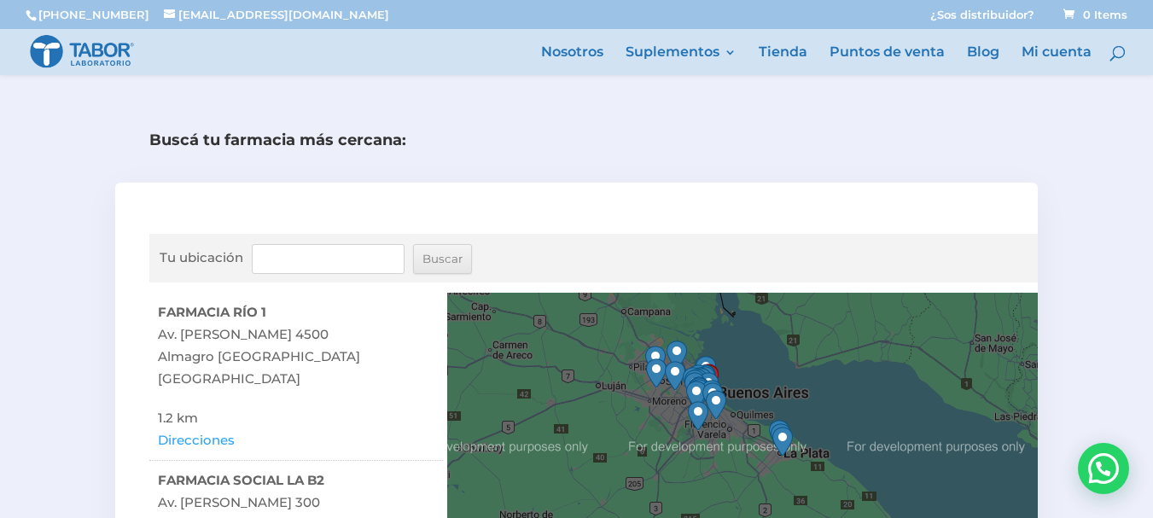
drag, startPoint x: 896, startPoint y: 355, endPoint x: 765, endPoint y: 460, distance: 168.2
click at [772, 457] on img "FARMACIA ENTIO" at bounding box center [782, 442] width 20 height 30
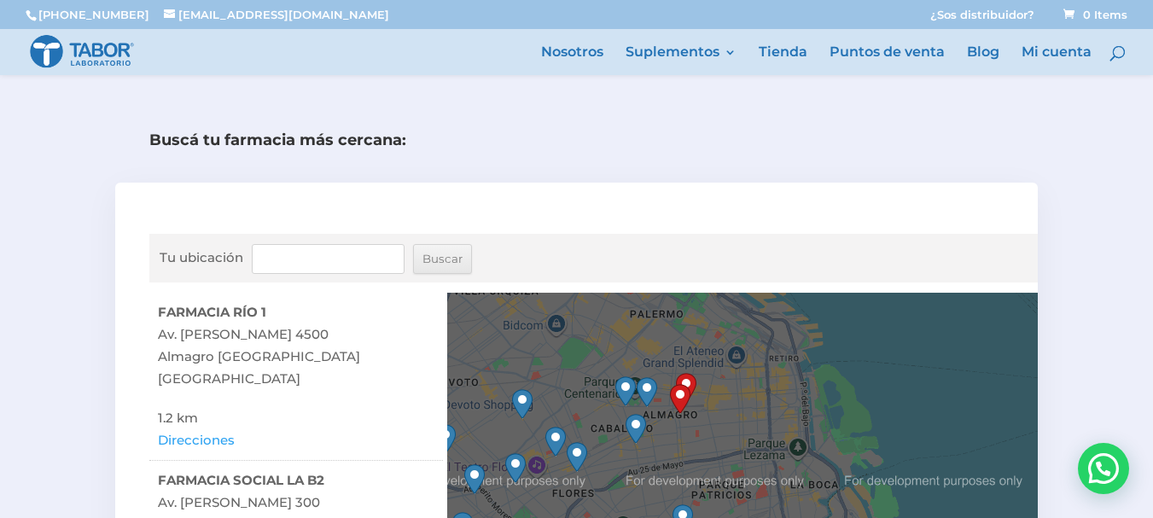
drag, startPoint x: 708, startPoint y: 489, endPoint x: 735, endPoint y: 284, distance: 206.5
click at [734, 282] on div "Tu ubicación [GEOGRAPHIC_DATA] ← Mover a la izquierda → Mover a la derecha ↑ Mo…" at bounding box center [593, 413] width 888 height 358
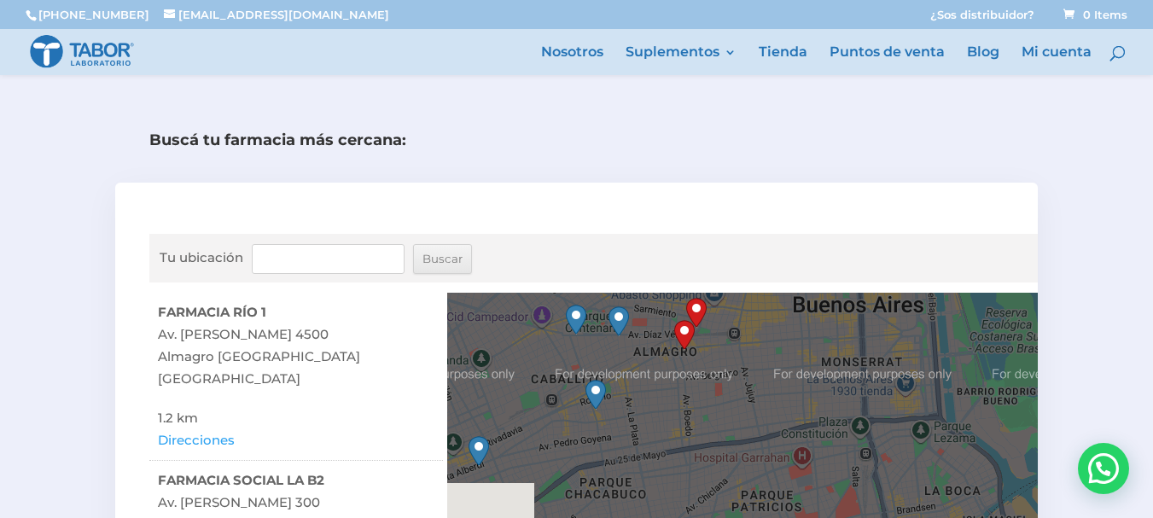
drag, startPoint x: 656, startPoint y: 395, endPoint x: 788, endPoint y: 351, distance: 138.7
click at [788, 351] on div at bounding box center [742, 442] width 591 height 299
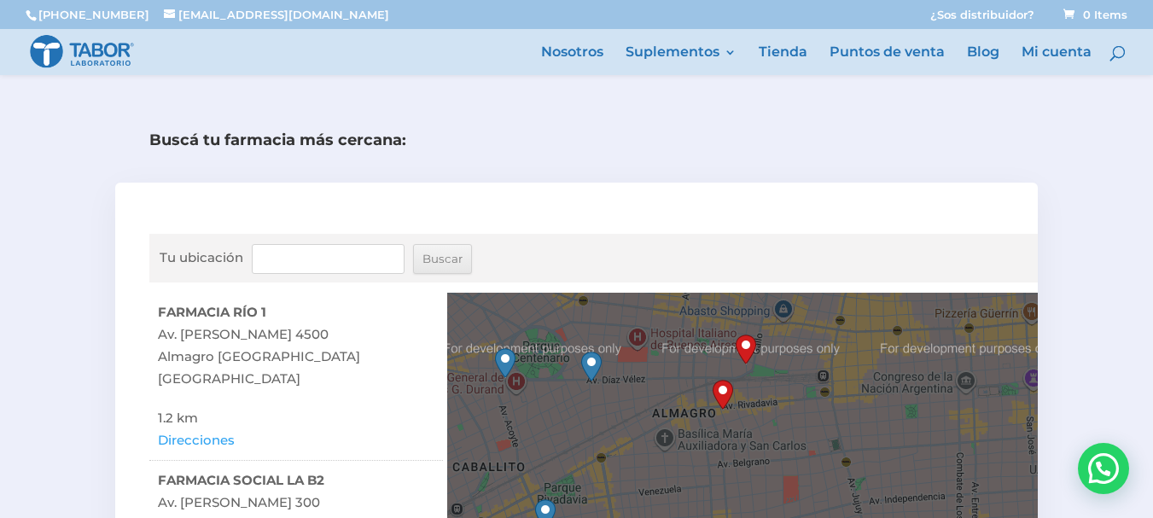
drag, startPoint x: 717, startPoint y: 355, endPoint x: 746, endPoint y: 500, distance: 148.0
click at [746, 500] on div at bounding box center [742, 442] width 591 height 299
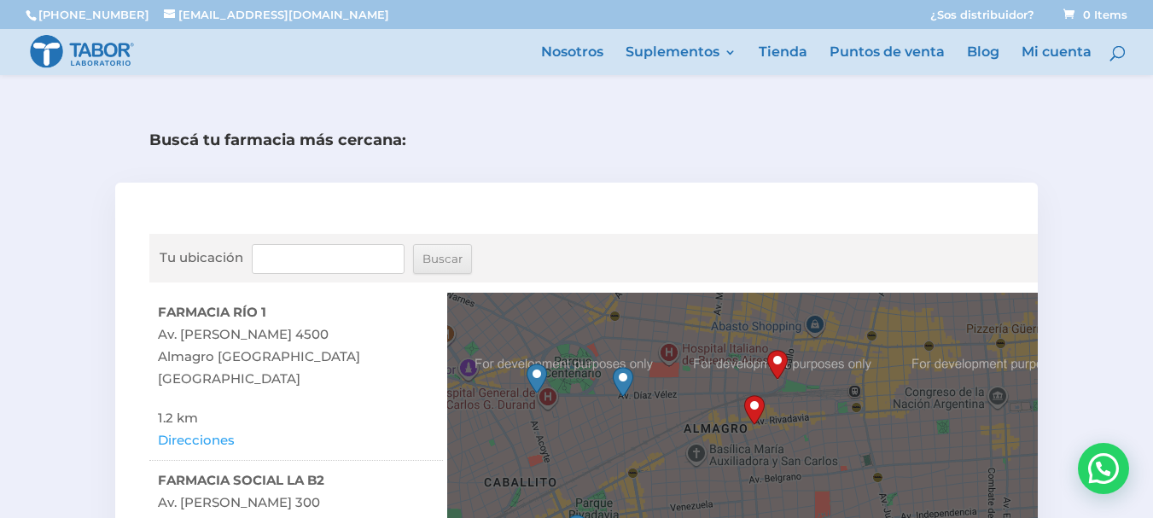
drag, startPoint x: 784, startPoint y: 441, endPoint x: 815, endPoint y: 456, distance: 34.0
click at [815, 456] on div at bounding box center [742, 442] width 591 height 299
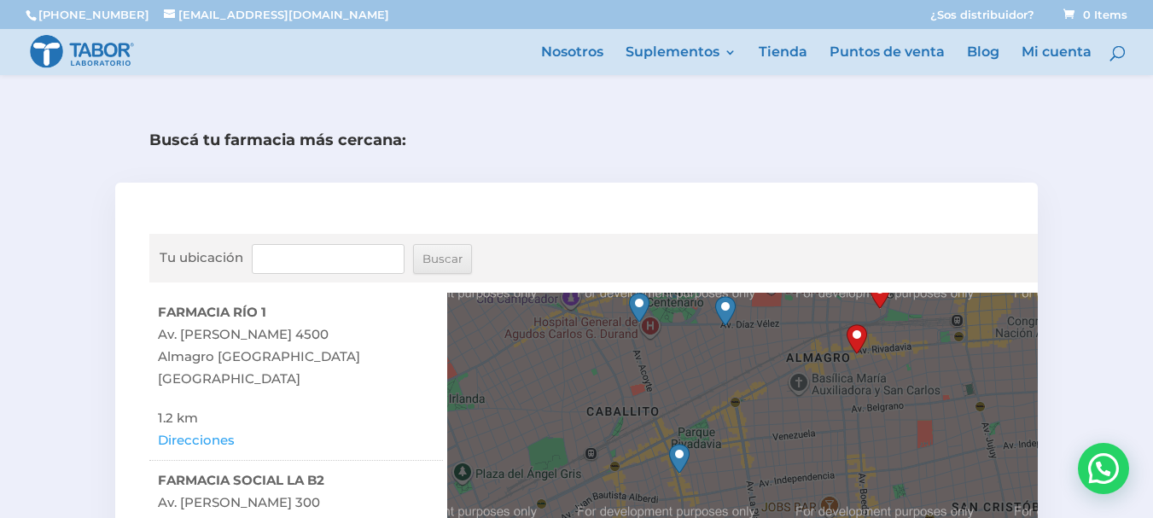
drag, startPoint x: 787, startPoint y: 465, endPoint x: 892, endPoint y: 394, distance: 126.6
click at [892, 394] on div at bounding box center [742, 442] width 591 height 299
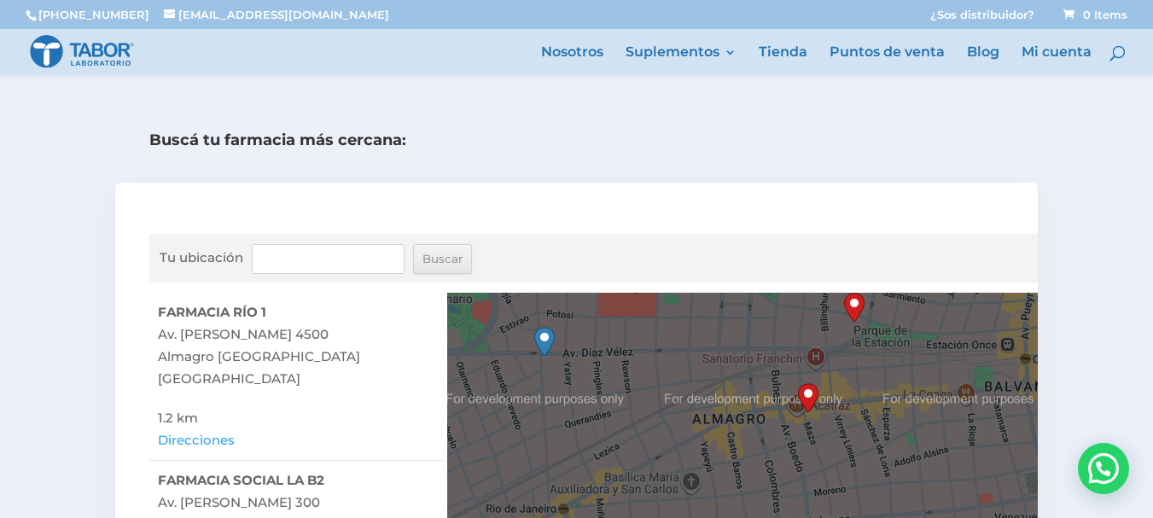
drag, startPoint x: 870, startPoint y: 315, endPoint x: 830, endPoint y: 434, distance: 125.2
click at [832, 434] on div at bounding box center [742, 442] width 591 height 299
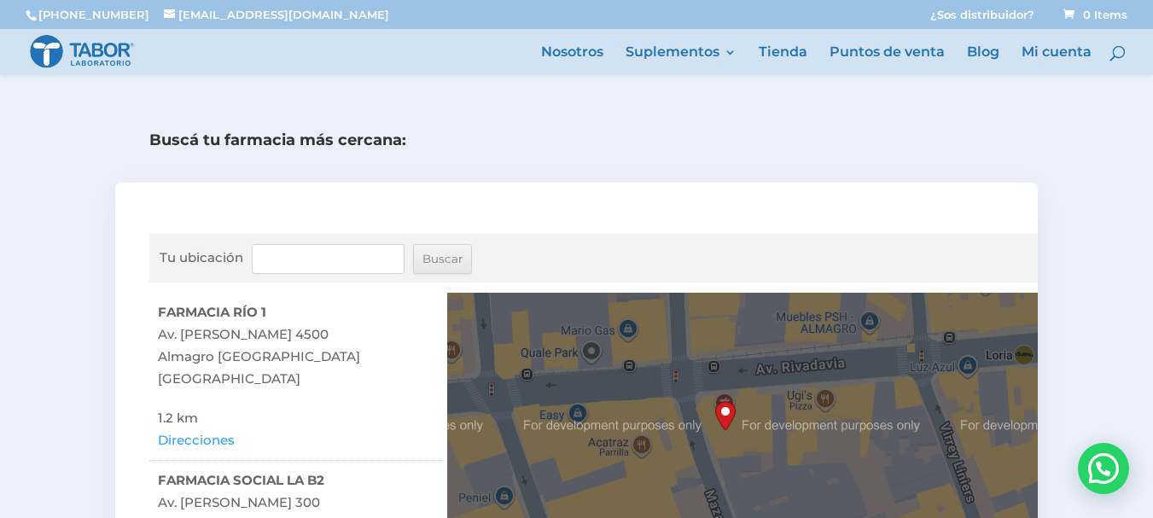
drag, startPoint x: 761, startPoint y: 383, endPoint x: 878, endPoint y: 506, distance: 169.6
click at [878, 506] on div at bounding box center [742, 442] width 591 height 299
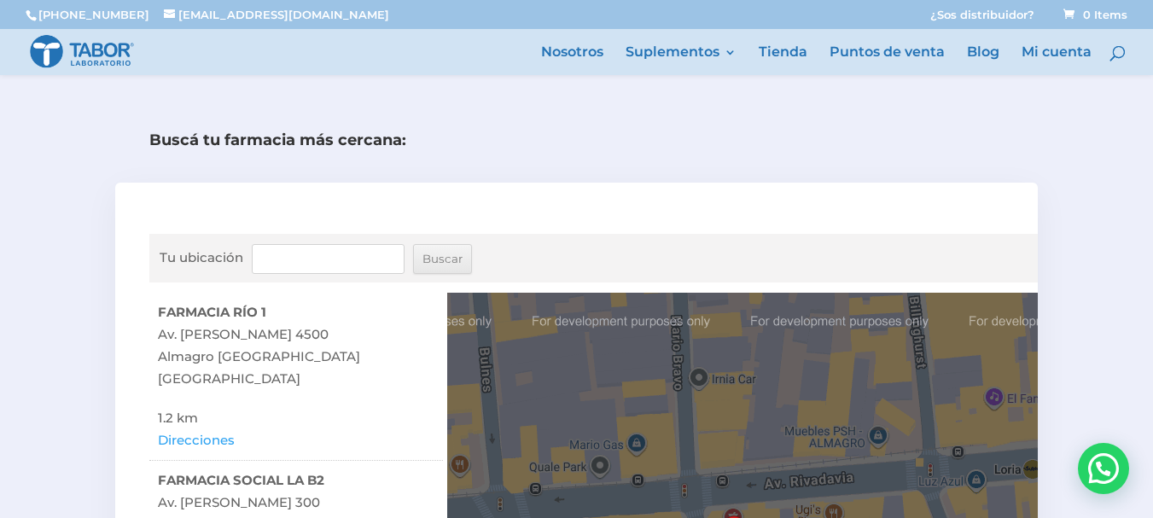
drag, startPoint x: 778, startPoint y: 431, endPoint x: 789, endPoint y: 551, distance: 120.8
click at [789, 517] on html "[PHONE_NUMBER] [EMAIL_ADDRESS][DOMAIN_NAME] ¿Sos distribuidor? Carrito de compr…" at bounding box center [576, 167] width 1153 height 1386
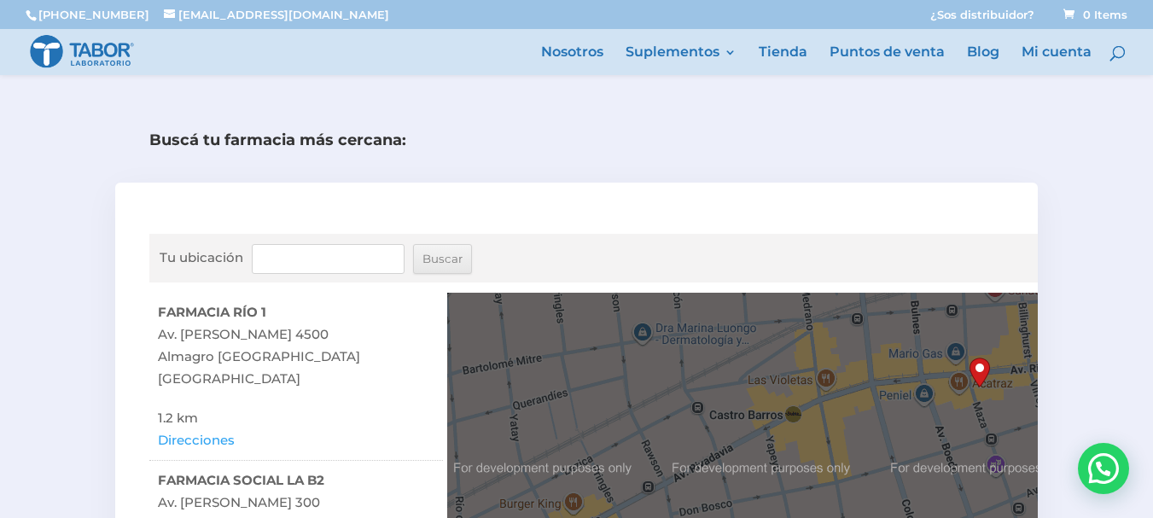
drag, startPoint x: 789, startPoint y: 423, endPoint x: 1000, endPoint y: 331, distance: 230.8
click at [1000, 331] on div at bounding box center [742, 442] width 591 height 299
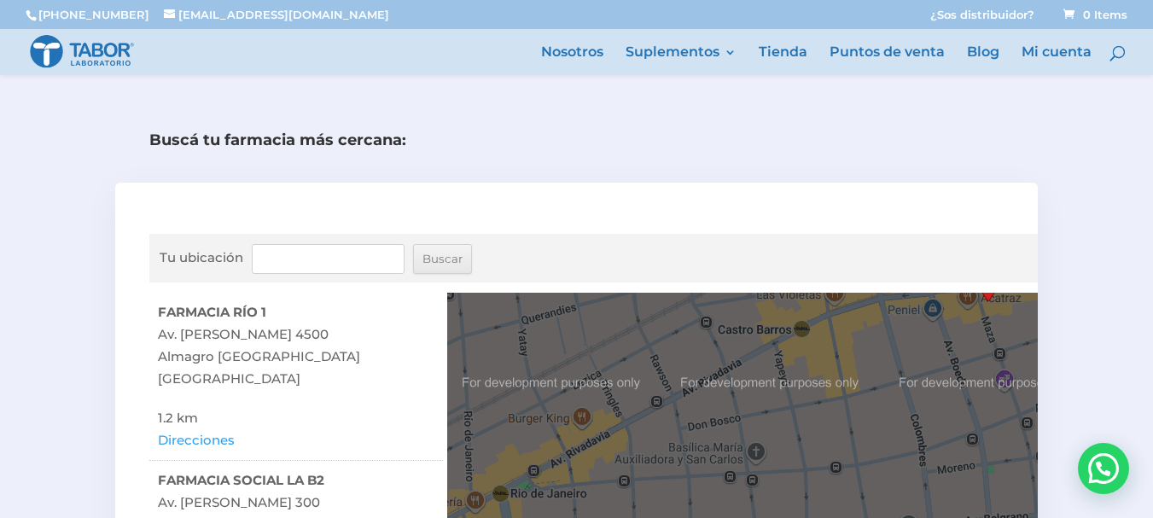
drag, startPoint x: 701, startPoint y: 452, endPoint x: 709, endPoint y: 359, distance: 93.3
click at [709, 359] on div at bounding box center [742, 442] width 591 height 299
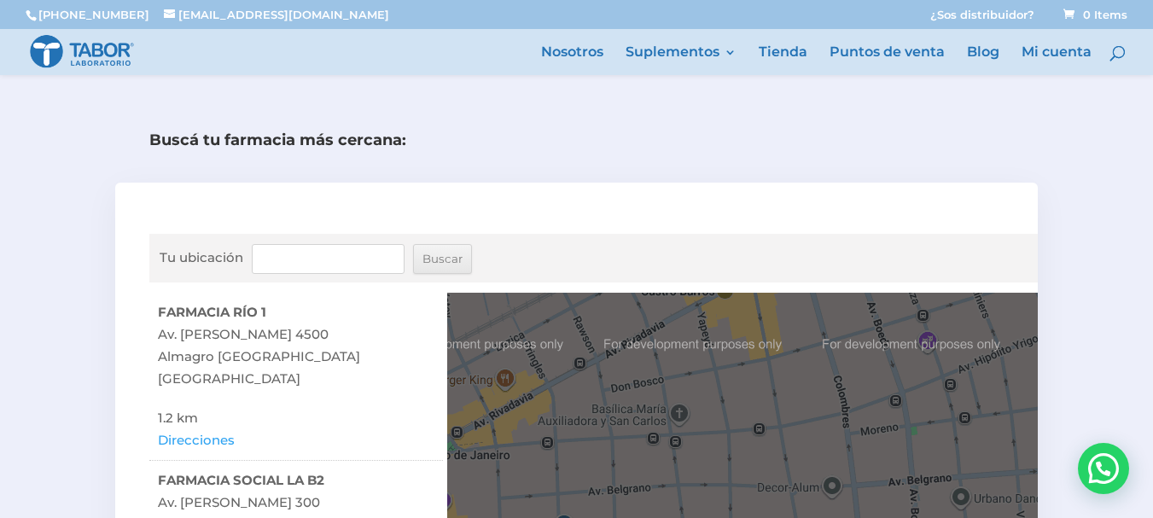
drag, startPoint x: 600, startPoint y: 444, endPoint x: 523, endPoint y: 401, distance: 87.9
click at [523, 401] on div at bounding box center [742, 442] width 591 height 299
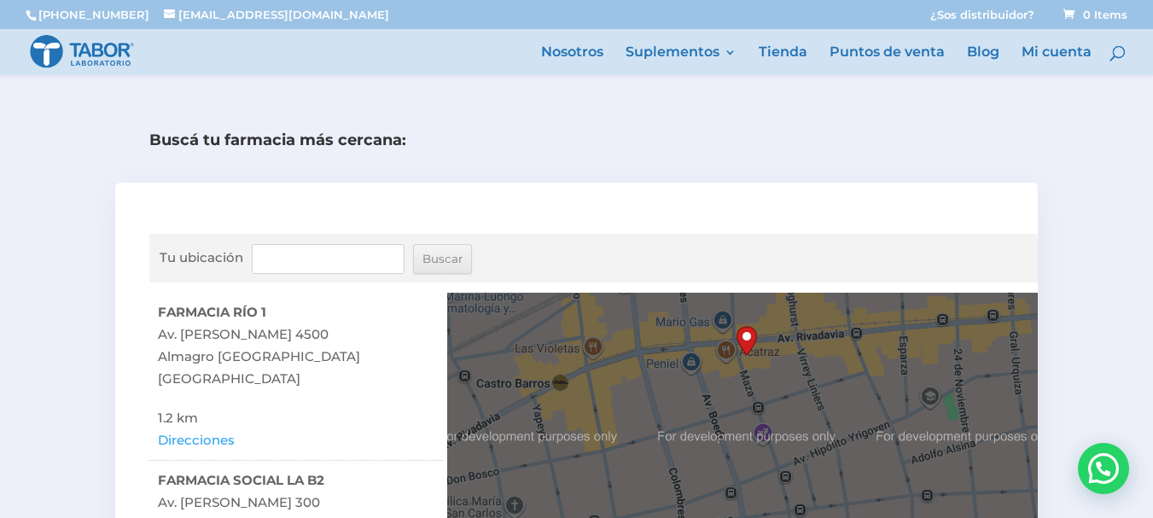
drag, startPoint x: 684, startPoint y: 338, endPoint x: 526, endPoint y: 421, distance: 179.0
click at [526, 421] on div at bounding box center [742, 442] width 591 height 299
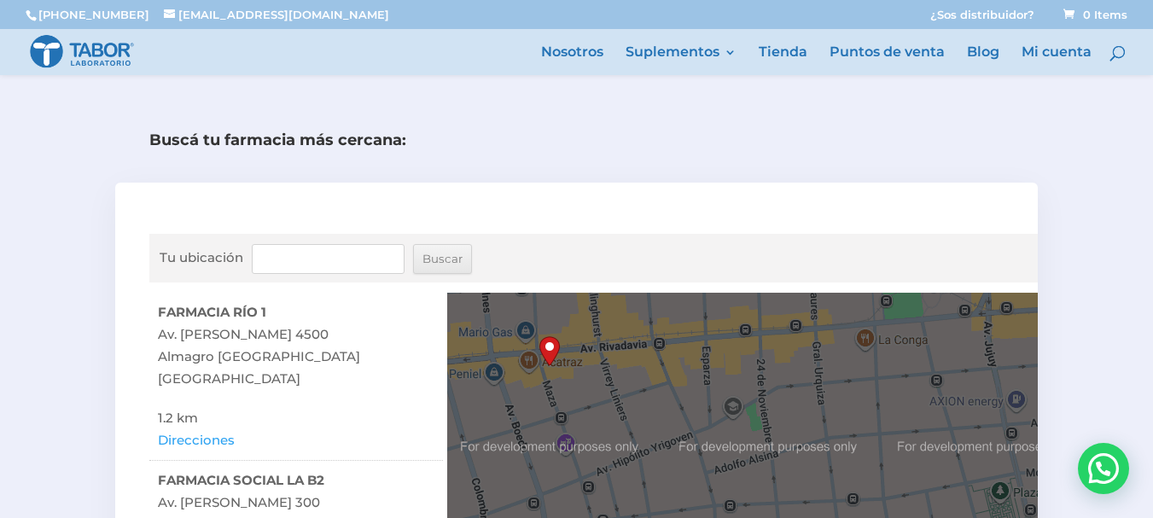
drag, startPoint x: 729, startPoint y: 373, endPoint x: 530, endPoint y: 382, distance: 199.1
click at [530, 382] on div at bounding box center [742, 442] width 591 height 299
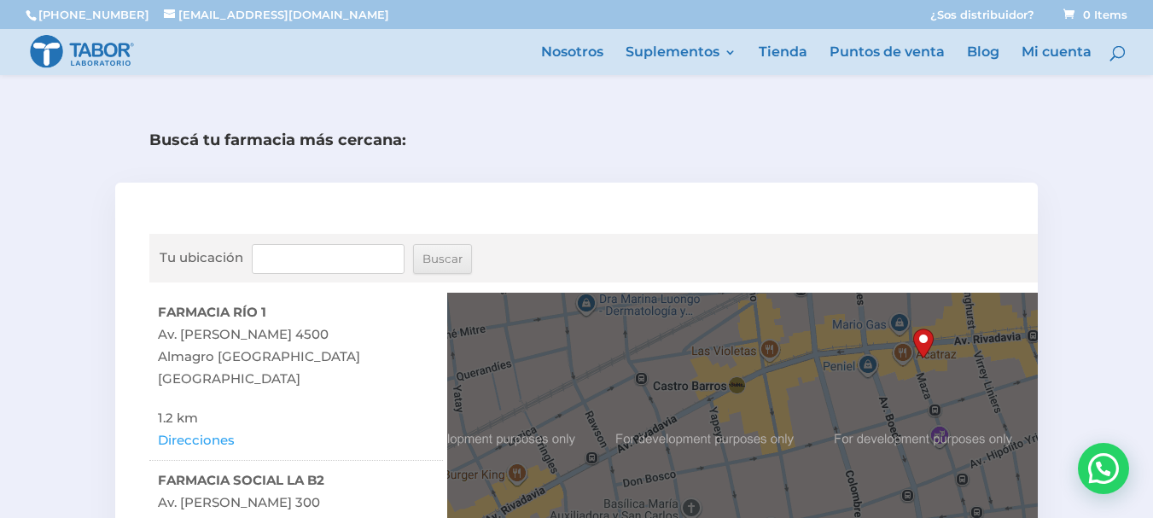
drag, startPoint x: 758, startPoint y: 375, endPoint x: 1138, endPoint y: 364, distance: 379.9
click at [1138, 364] on div "Buscá tu farmacia más cercana: Tu ubicación [GEOGRAPHIC_DATA] ← Mover a la izqu…" at bounding box center [576, 472] width 1153 height 684
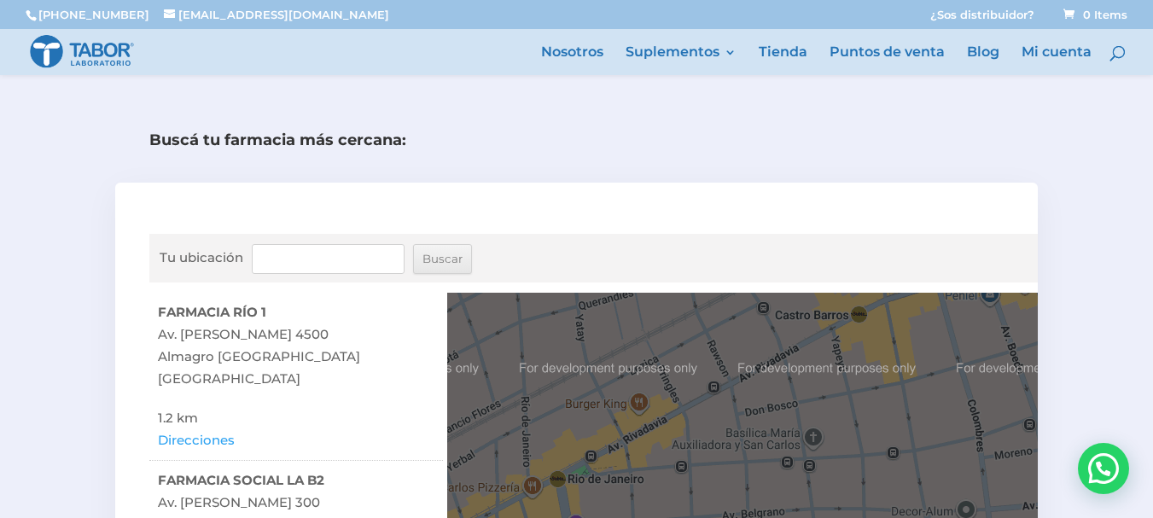
drag, startPoint x: 884, startPoint y: 417, endPoint x: 1007, endPoint y: 340, distance: 145.4
click at [1007, 340] on div at bounding box center [742, 442] width 591 height 299
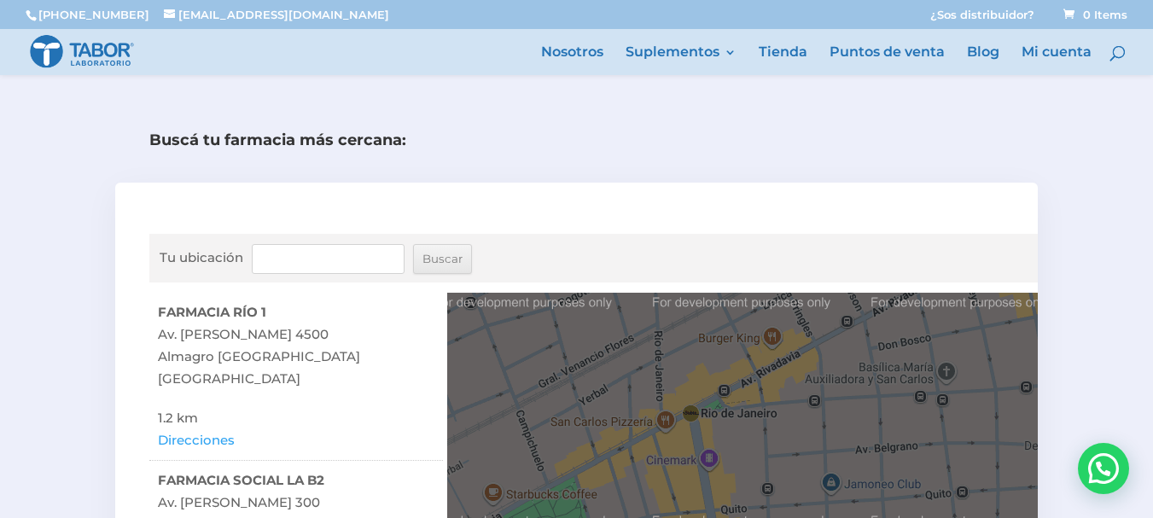
drag, startPoint x: 696, startPoint y: 407, endPoint x: 821, endPoint y: 343, distance: 140.1
click at [821, 343] on div at bounding box center [742, 442] width 591 height 299
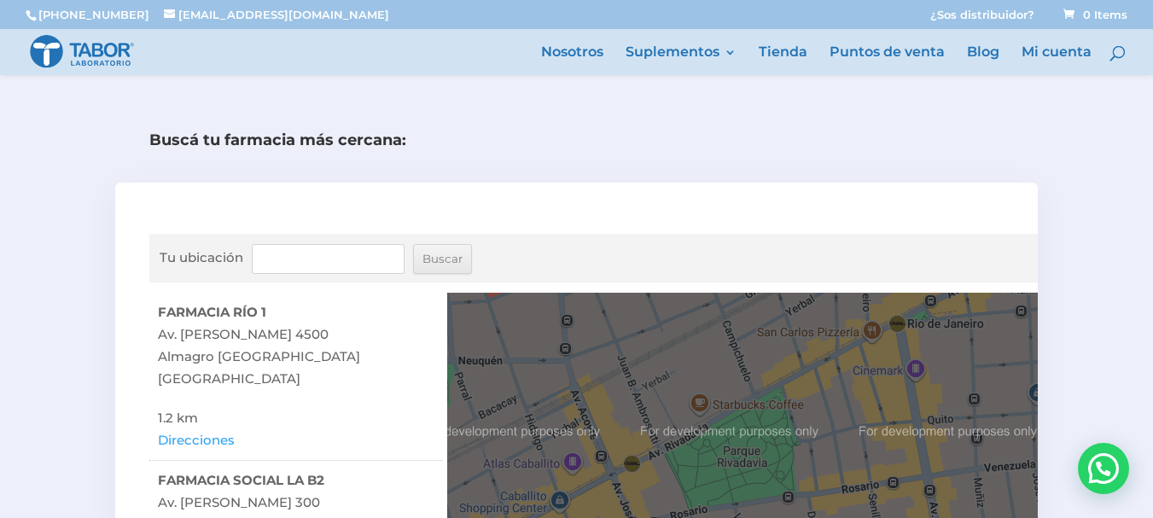
drag, startPoint x: 704, startPoint y: 430, endPoint x: 912, endPoint y: 341, distance: 226.7
click at [912, 341] on div at bounding box center [742, 442] width 591 height 299
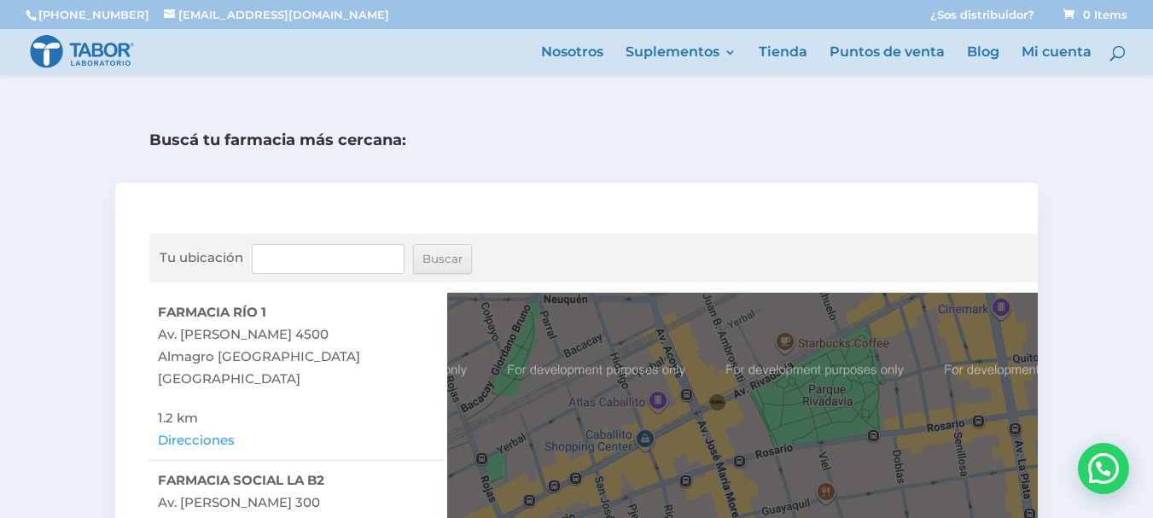
drag, startPoint x: 713, startPoint y: 429, endPoint x: 800, endPoint y: 366, distance: 107.5
click at [800, 366] on div at bounding box center [742, 442] width 591 height 299
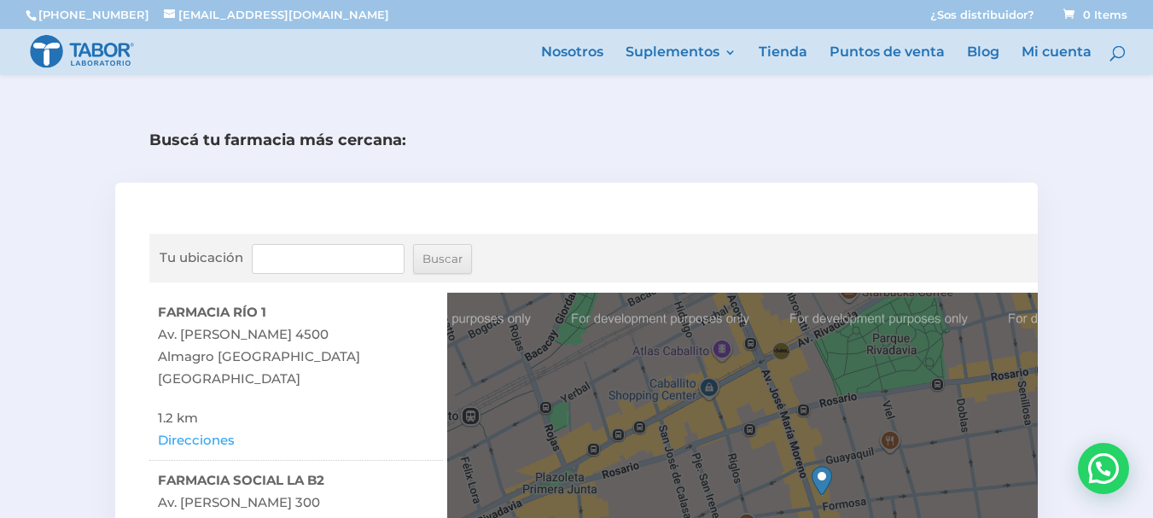
drag, startPoint x: 722, startPoint y: 401, endPoint x: 789, endPoint y: 349, distance: 84.5
click at [789, 349] on div at bounding box center [742, 442] width 591 height 299
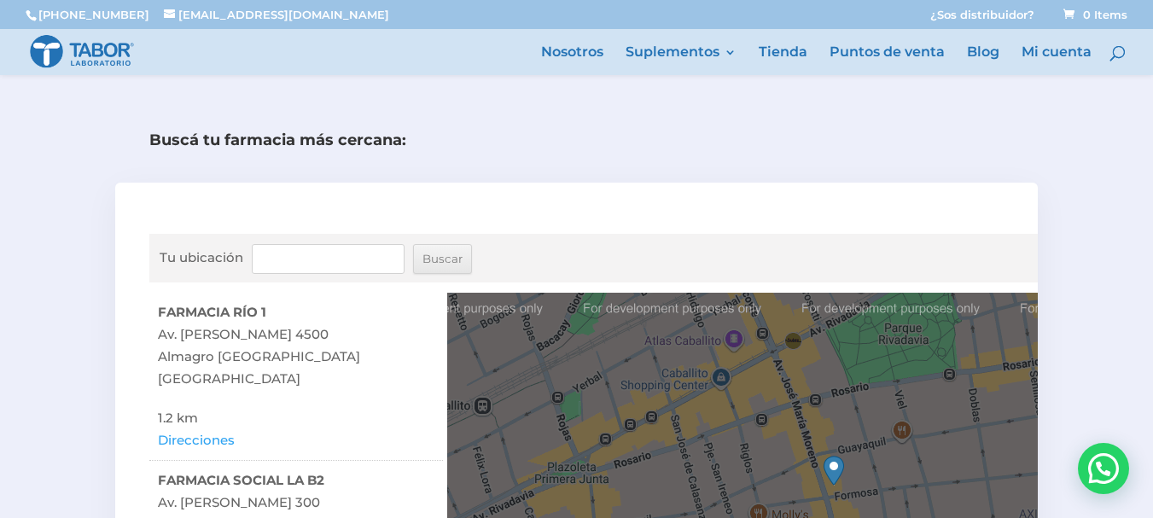
drag, startPoint x: 785, startPoint y: 355, endPoint x: 805, endPoint y: 338, distance: 26.0
click at [805, 338] on div at bounding box center [742, 442] width 591 height 299
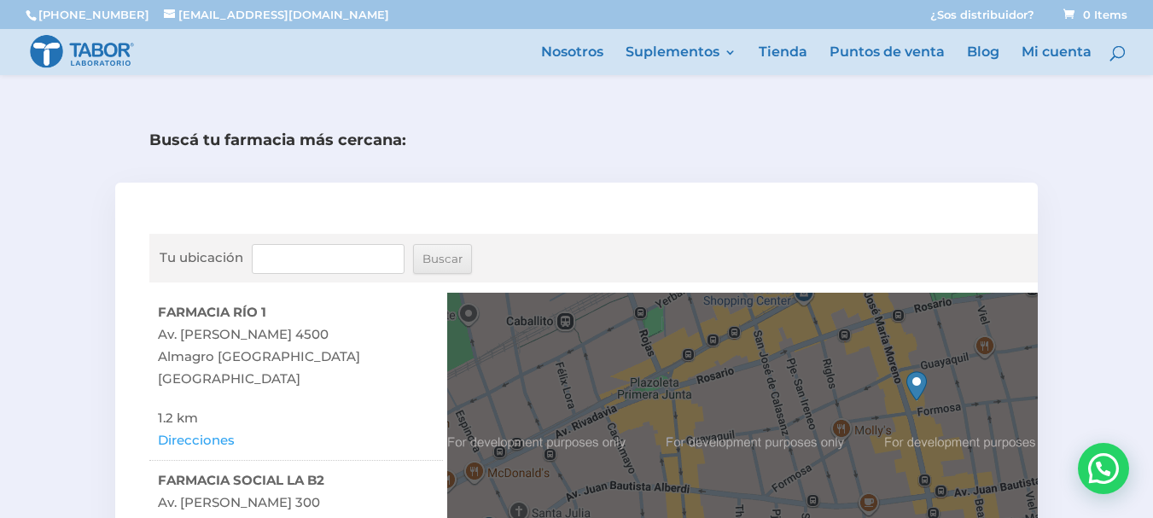
drag, startPoint x: 649, startPoint y: 436, endPoint x: 727, endPoint y: 356, distance: 111.7
click at [727, 356] on div at bounding box center [742, 442] width 591 height 299
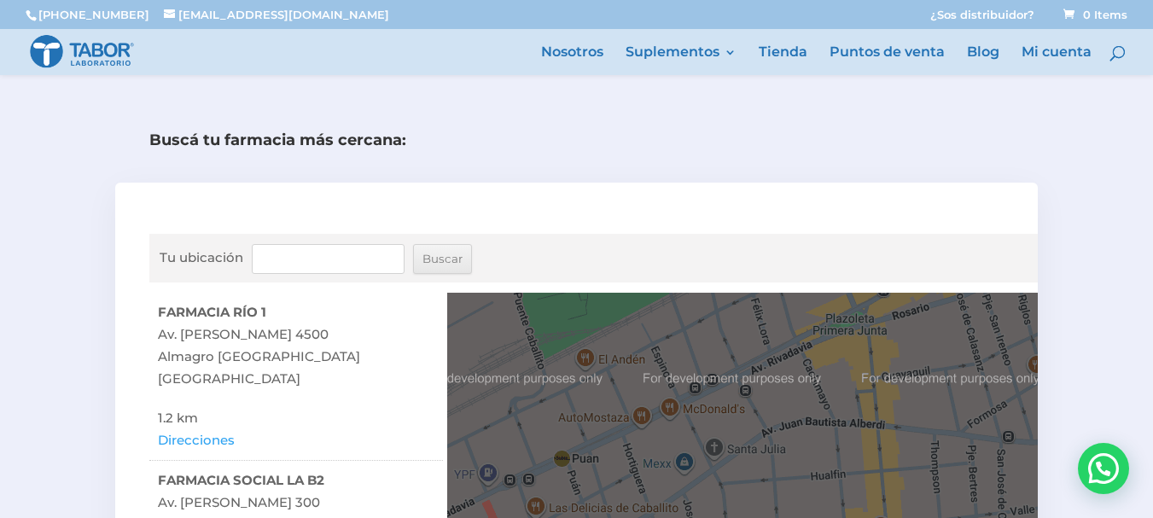
drag, startPoint x: 605, startPoint y: 415, endPoint x: 807, endPoint y: 351, distance: 212.1
click at [807, 351] on div at bounding box center [742, 442] width 591 height 299
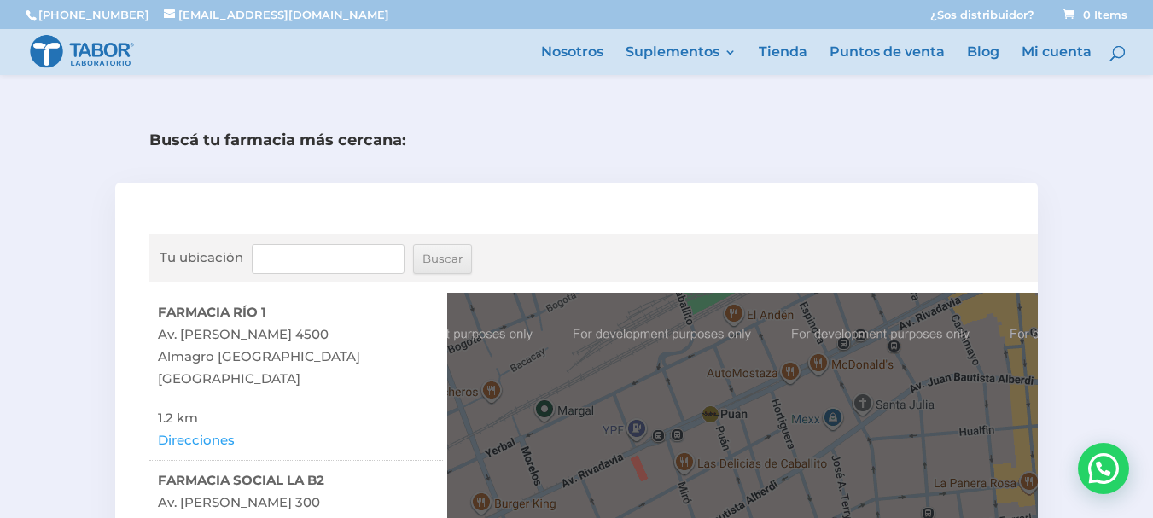
drag, startPoint x: 655, startPoint y: 434, endPoint x: 804, endPoint y: 388, distance: 155.5
click at [804, 388] on div at bounding box center [742, 442] width 591 height 299
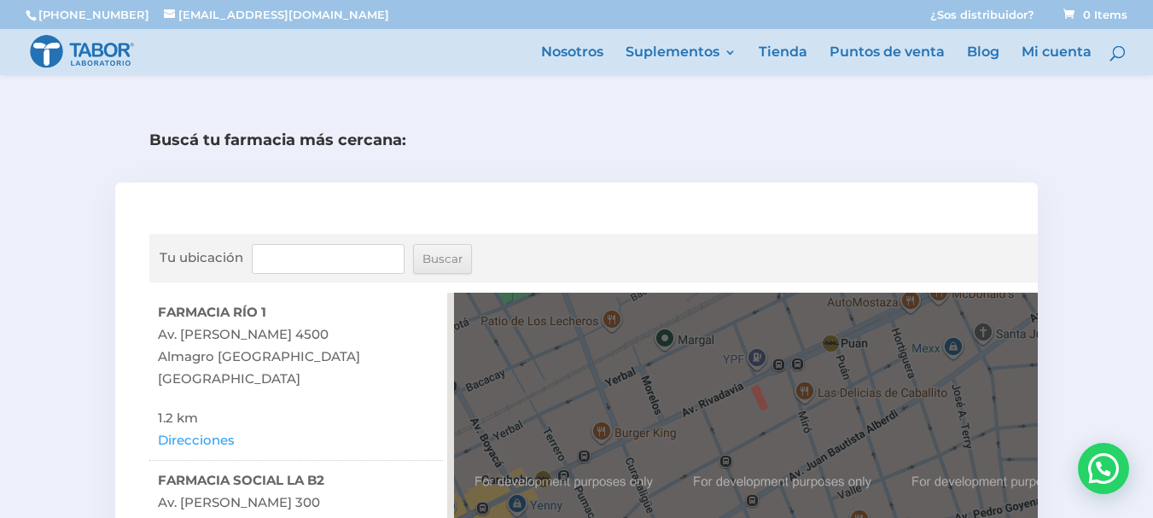
drag, startPoint x: 640, startPoint y: 453, endPoint x: 788, endPoint y: 364, distance: 172.7
click at [788, 364] on div at bounding box center [742, 442] width 591 height 299
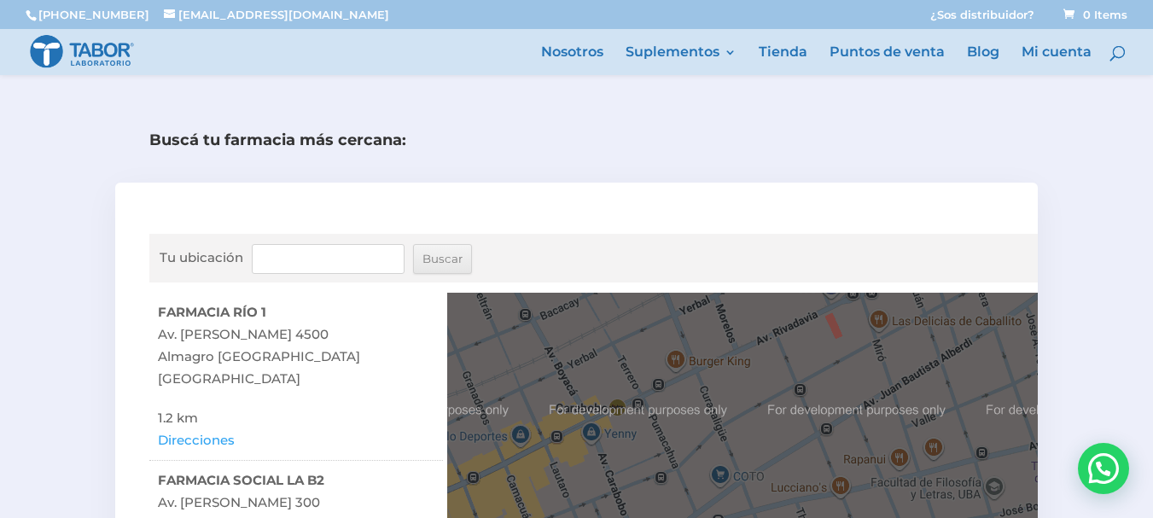
drag, startPoint x: 661, startPoint y: 445, endPoint x: 691, endPoint y: 401, distance: 52.8
click at [691, 401] on div at bounding box center [742, 442] width 591 height 299
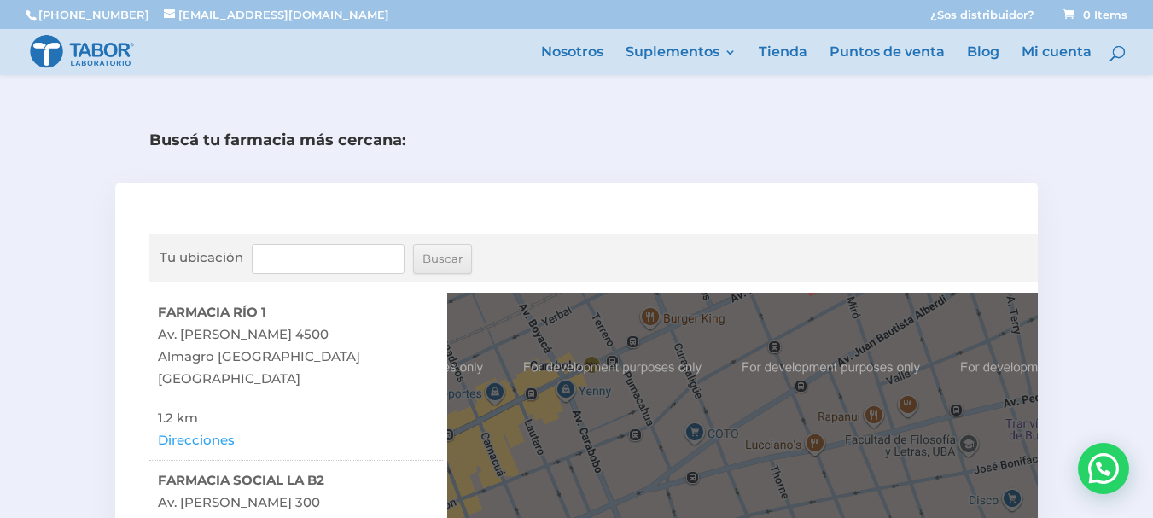
drag, startPoint x: 623, startPoint y: 444, endPoint x: 597, endPoint y: 400, distance: 50.9
click at [597, 399] on div at bounding box center [742, 442] width 591 height 299
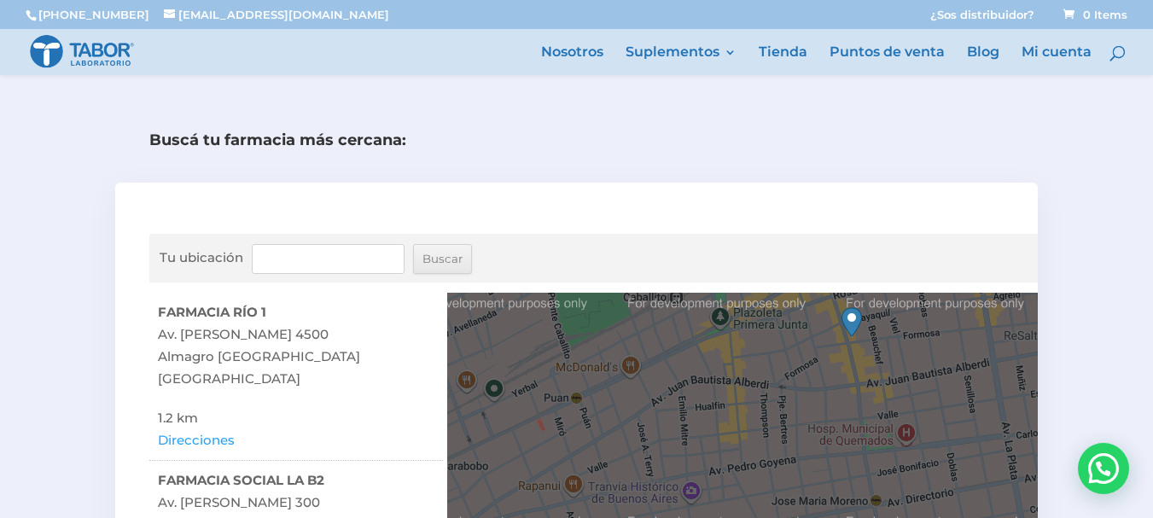
drag, startPoint x: 739, startPoint y: 350, endPoint x: 567, endPoint y: 477, distance: 214.2
click at [567, 477] on div at bounding box center [742, 442] width 591 height 299
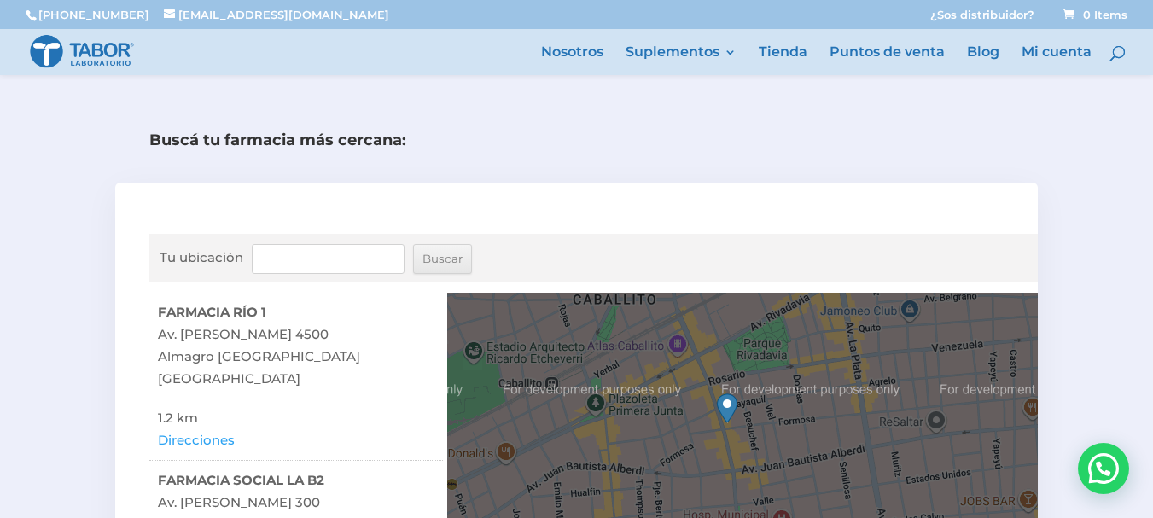
drag, startPoint x: 730, startPoint y: 367, endPoint x: 632, endPoint y: 432, distance: 116.9
click at [632, 432] on div at bounding box center [742, 442] width 591 height 299
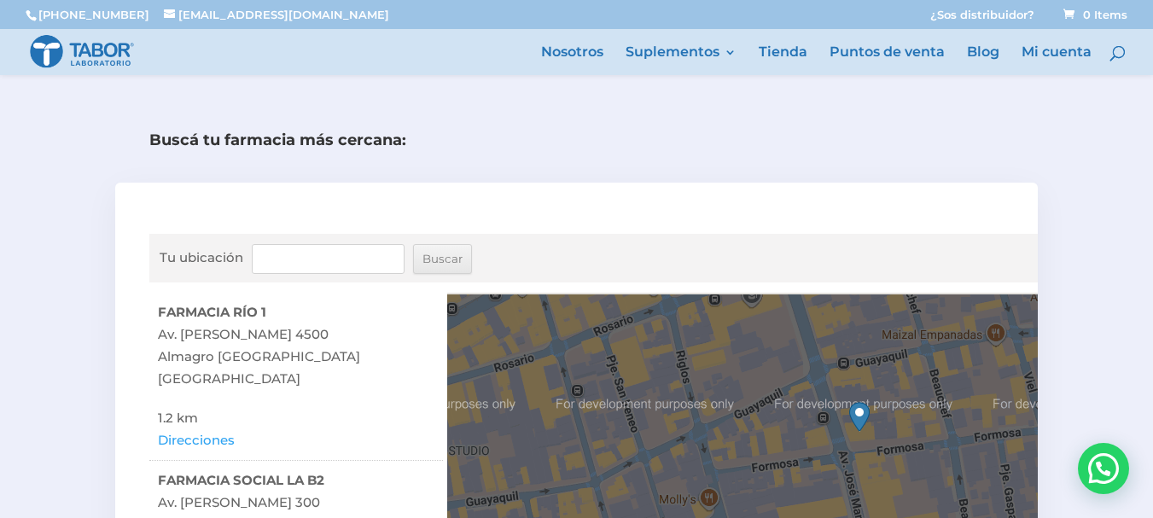
drag, startPoint x: 827, startPoint y: 401, endPoint x: 683, endPoint y: 427, distance: 146.5
click at [683, 427] on div at bounding box center [742, 442] width 591 height 299
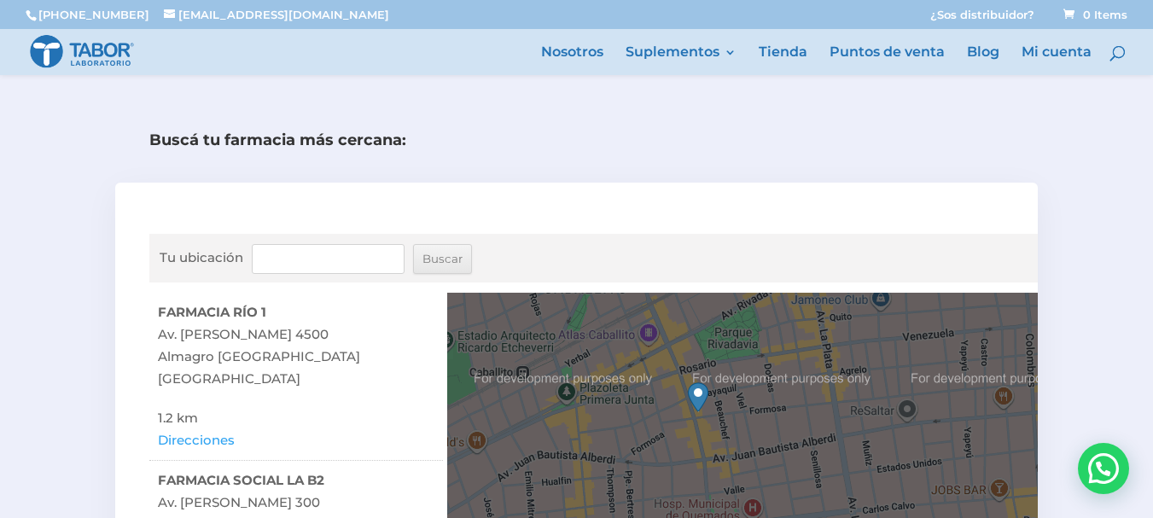
drag, startPoint x: 666, startPoint y: 408, endPoint x: 635, endPoint y: 392, distance: 34.7
click at [635, 392] on div at bounding box center [742, 442] width 591 height 299
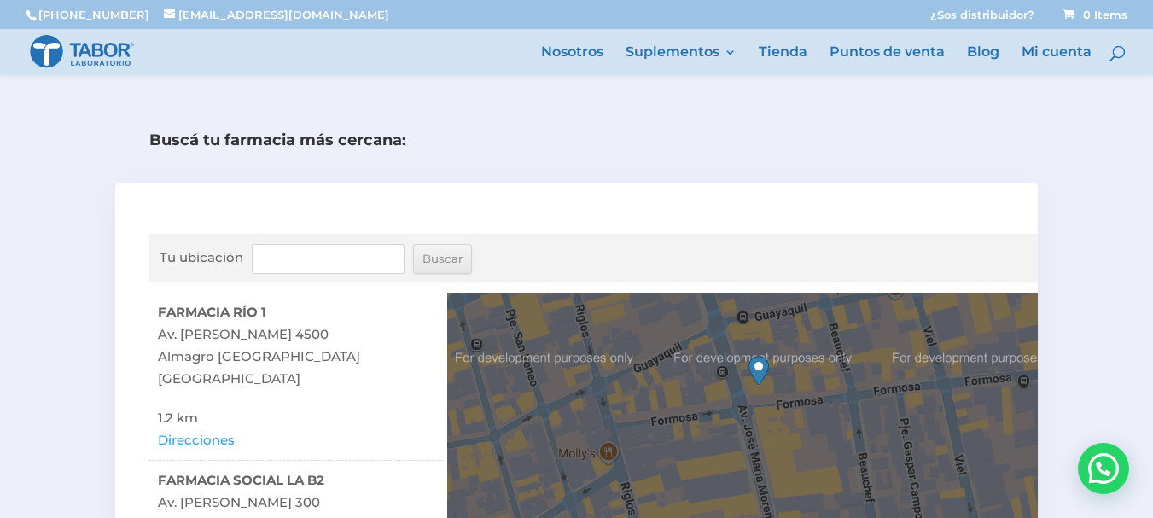
drag, startPoint x: 668, startPoint y: 389, endPoint x: 820, endPoint y: 371, distance: 153.0
click at [820, 371] on div at bounding box center [742, 442] width 591 height 299
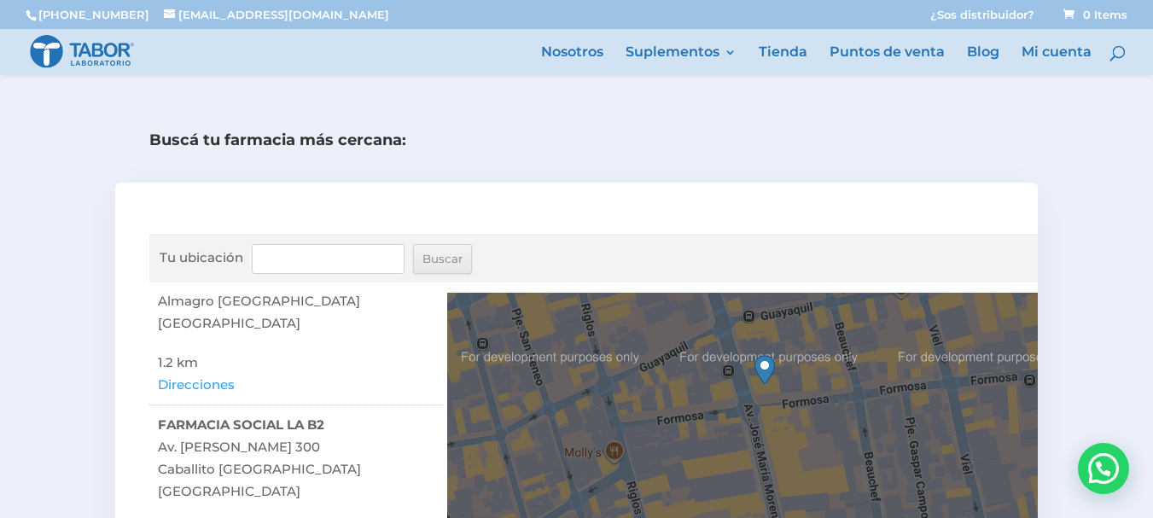
scroll to position [171, 0]
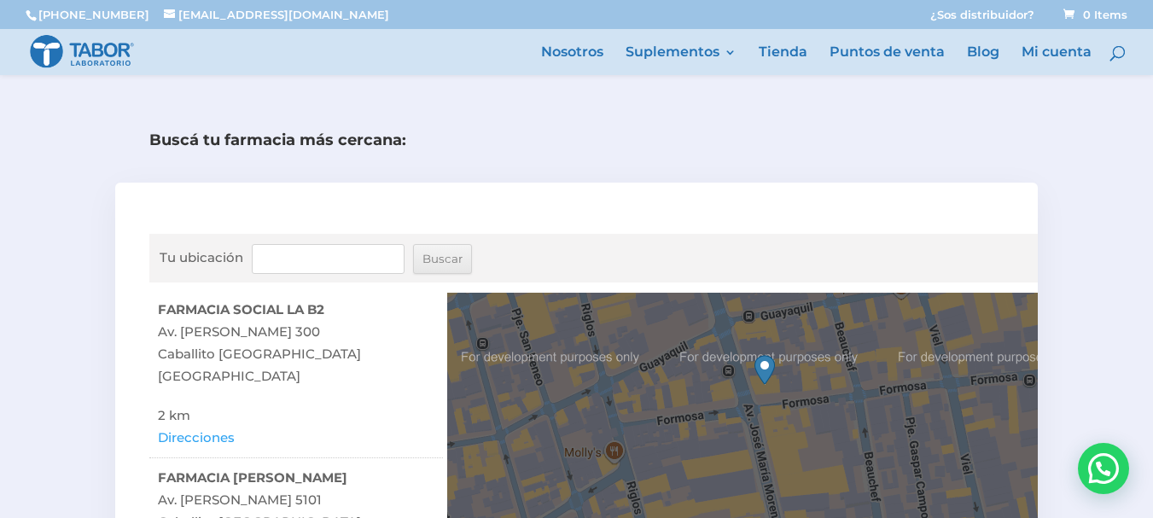
click at [193, 449] on link "Direcciones" at bounding box center [196, 438] width 77 height 22
click at [768, 49] on link "Tienda" at bounding box center [783, 60] width 49 height 29
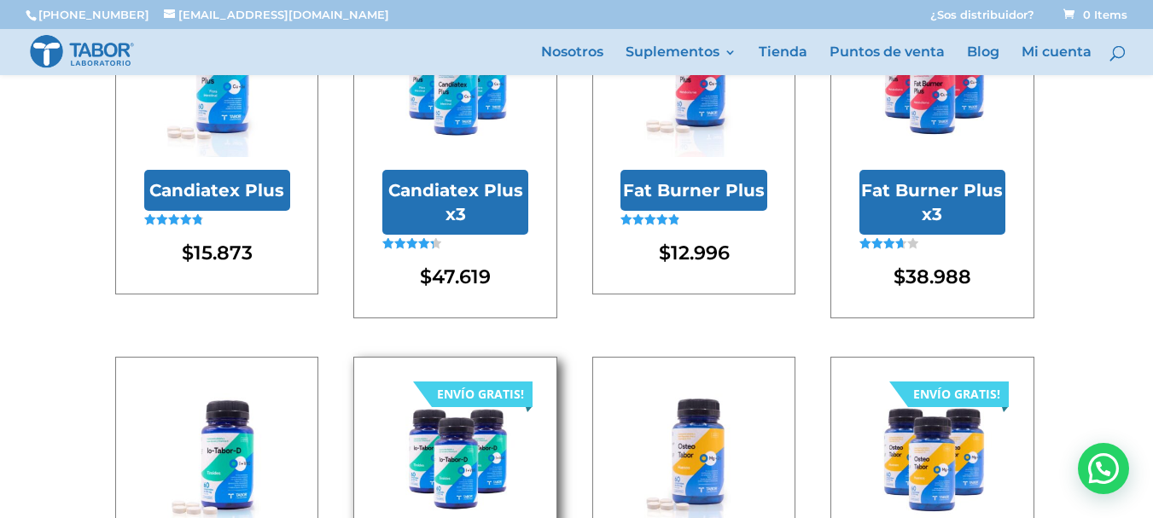
scroll to position [512, 0]
